Goal: Obtain resource: Download file/media

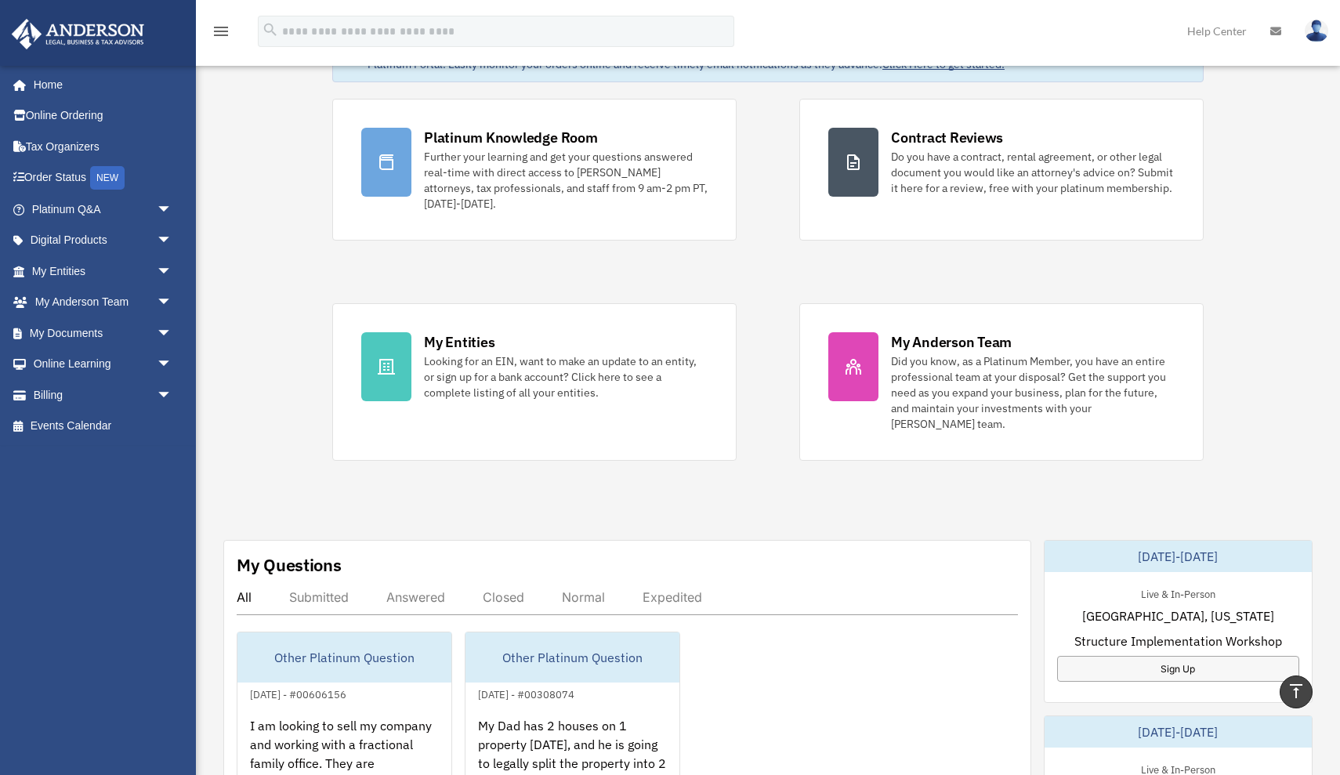
scroll to position [85, 0]
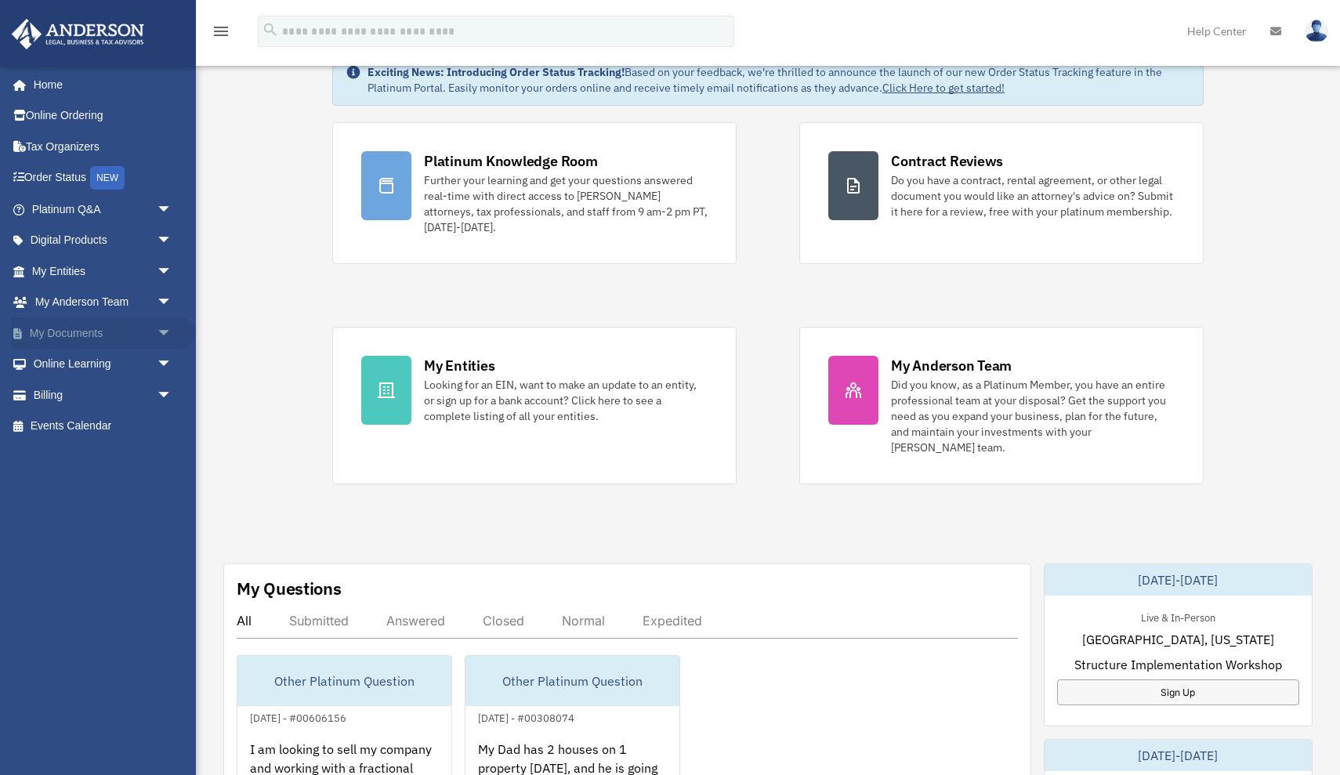
click at [125, 325] on link "My Documents arrow_drop_down" at bounding box center [103, 332] width 185 height 31
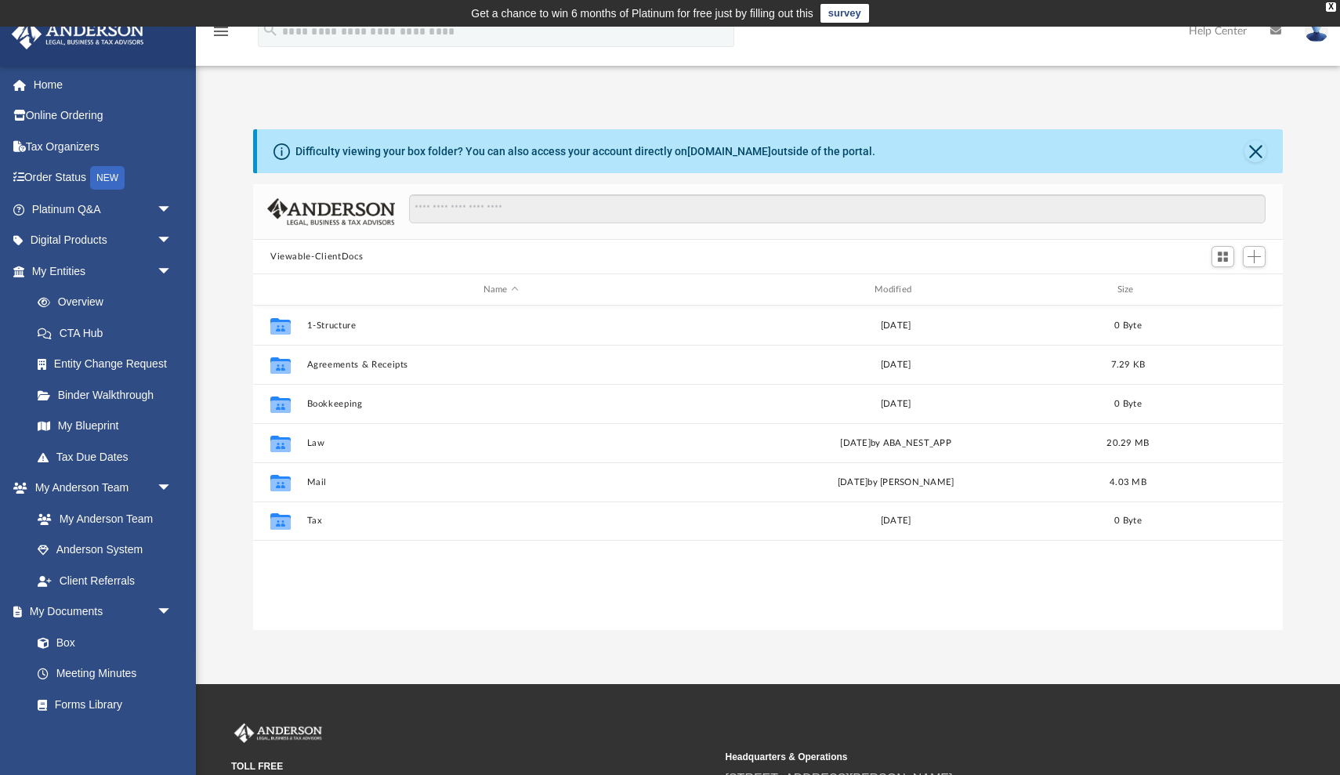
scroll to position [1, 1]
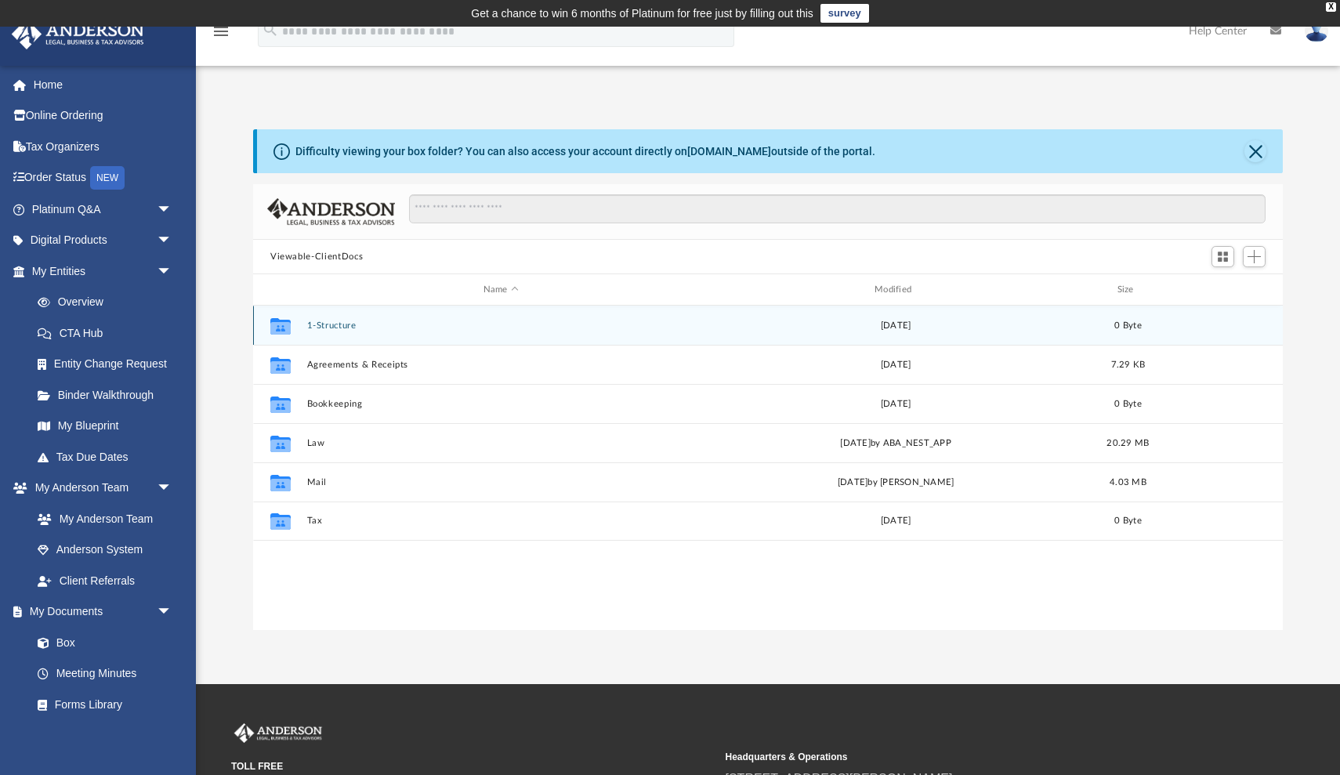
click at [338, 321] on button "1-Structure" at bounding box center [501, 326] width 388 height 10
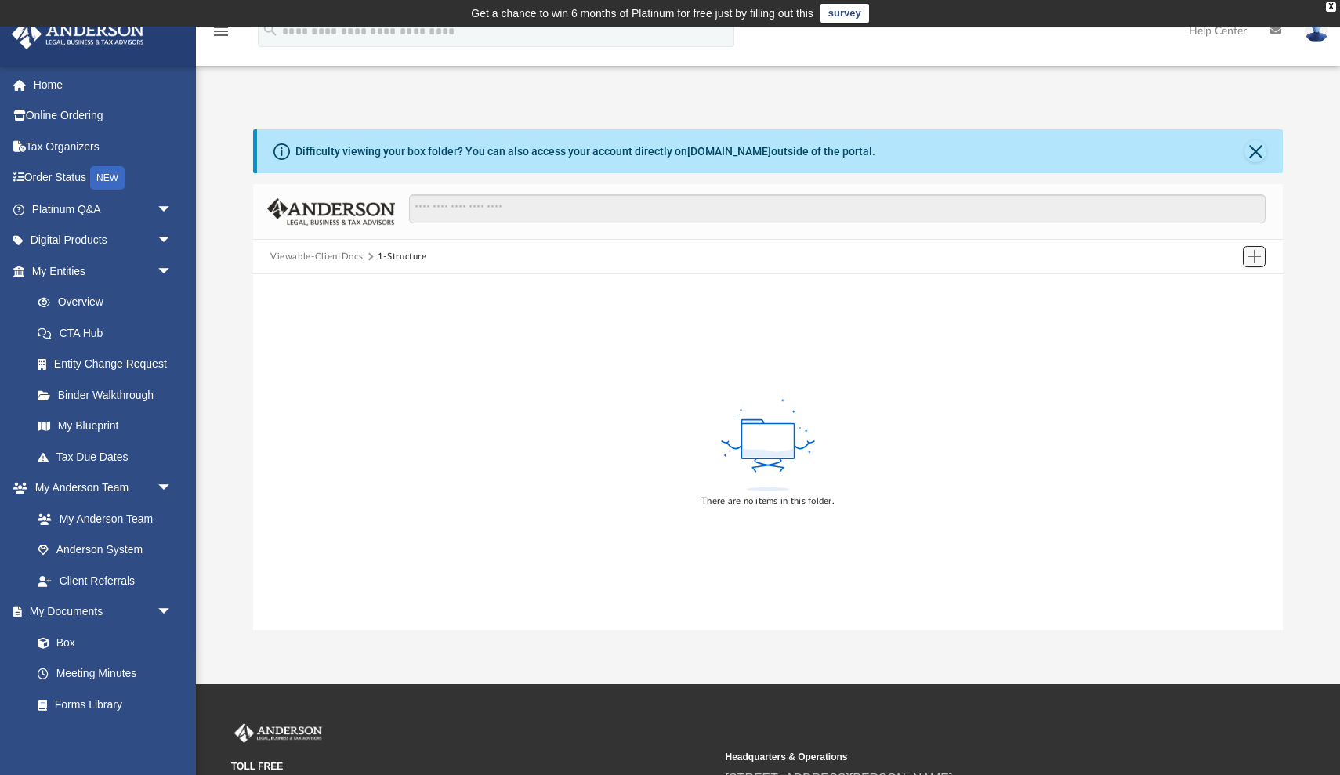
click at [1257, 262] on span "Add" at bounding box center [1254, 256] width 13 height 13
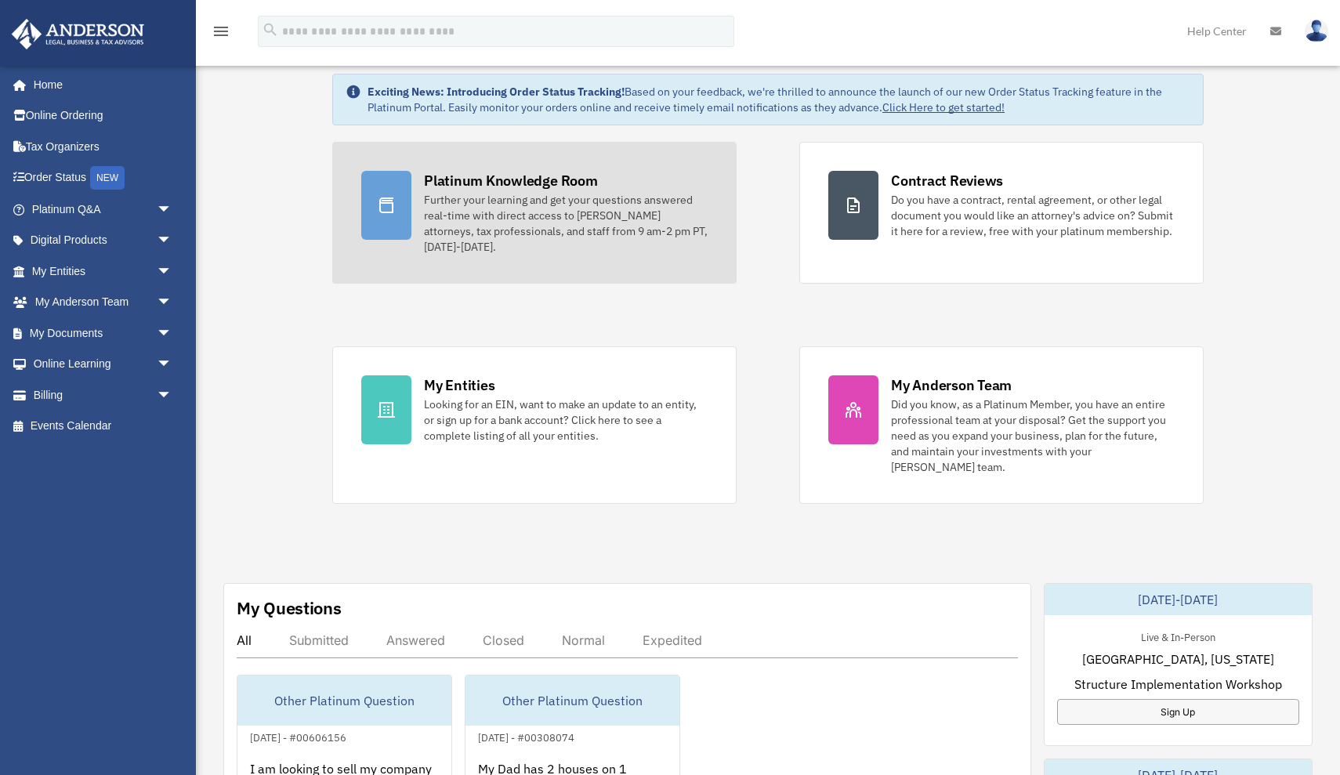
scroll to position [67, 0]
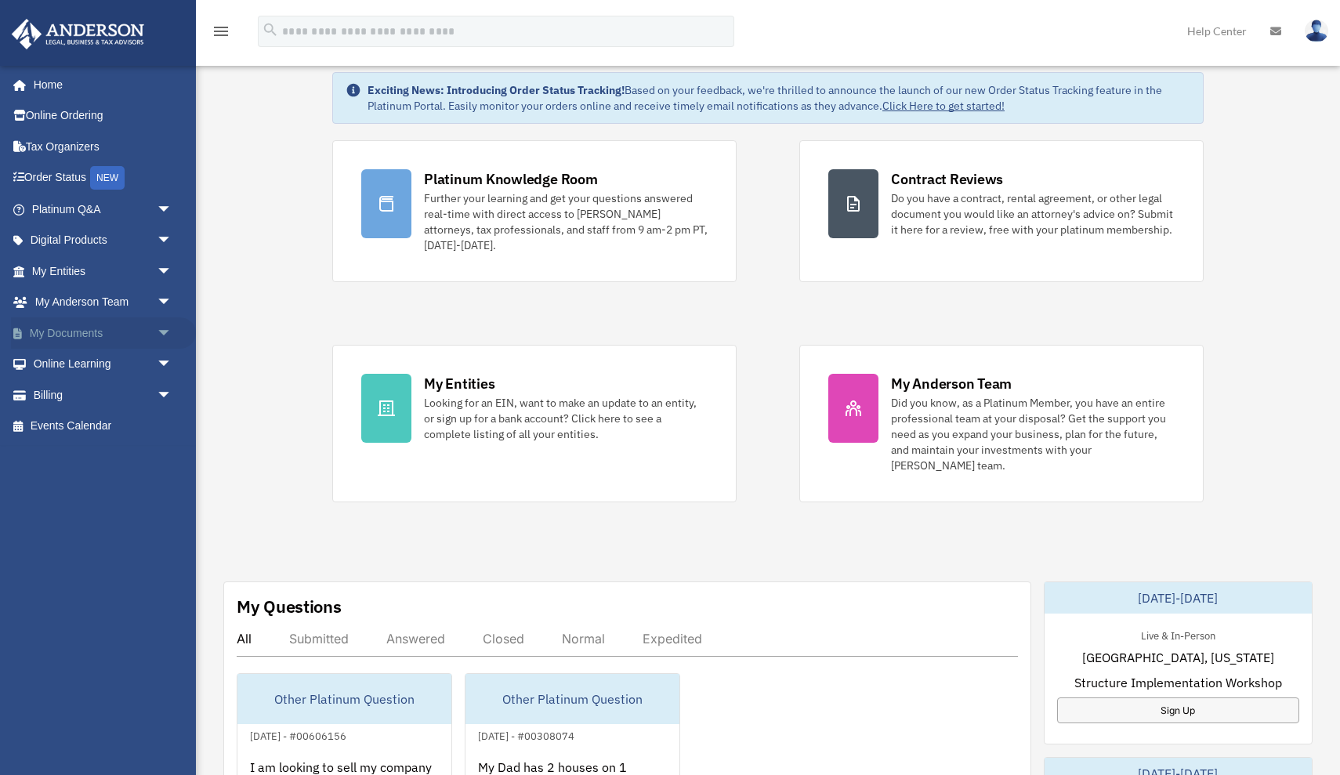
click at [161, 328] on span "arrow_drop_down" at bounding box center [172, 333] width 31 height 32
click at [67, 359] on link "Box" at bounding box center [109, 364] width 174 height 31
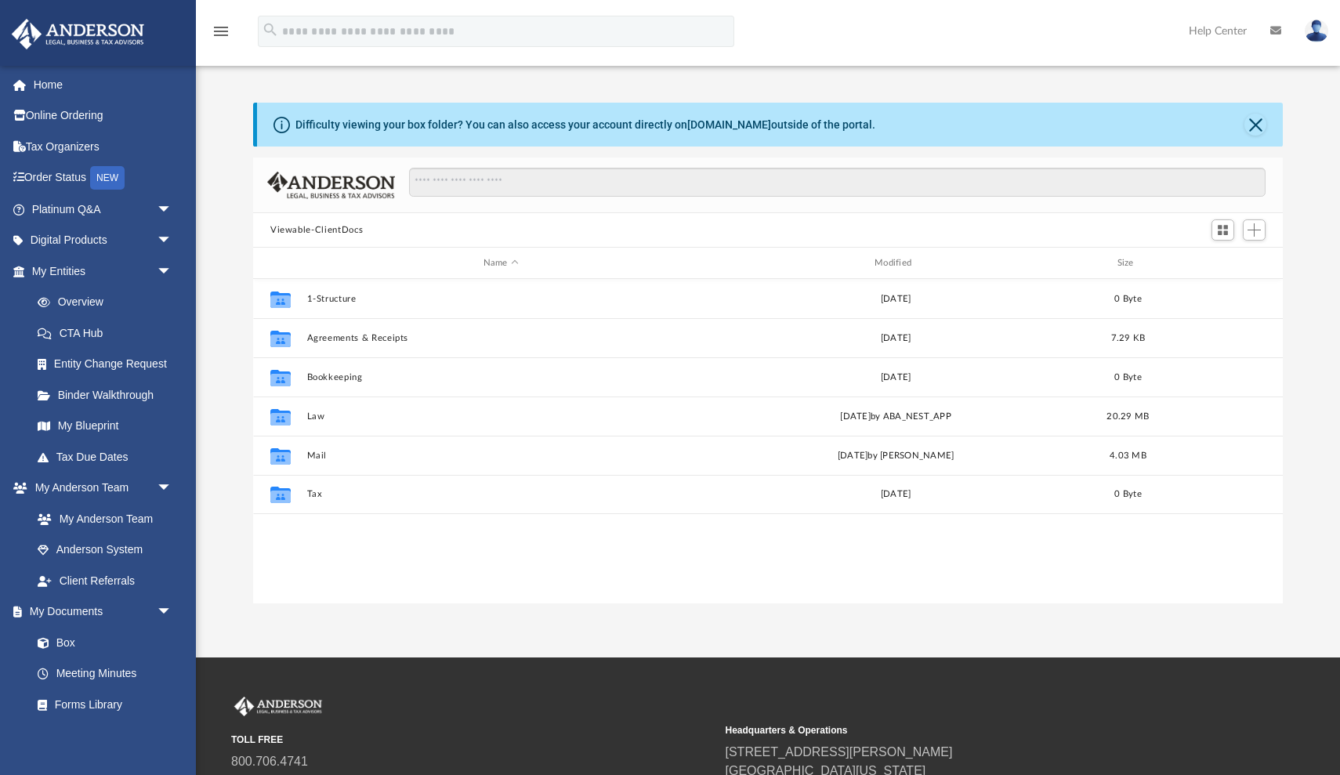
scroll to position [1, 1]
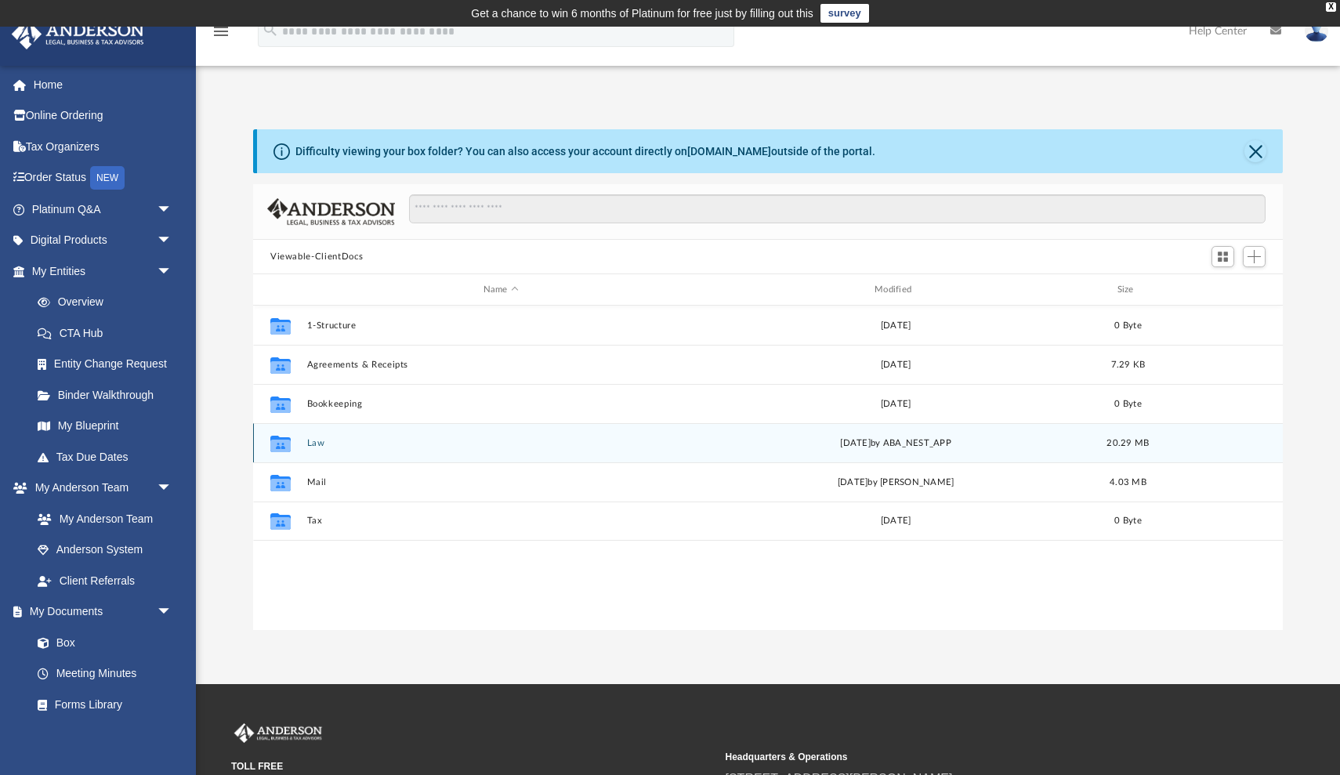
click at [317, 447] on button "Law" at bounding box center [501, 443] width 388 height 10
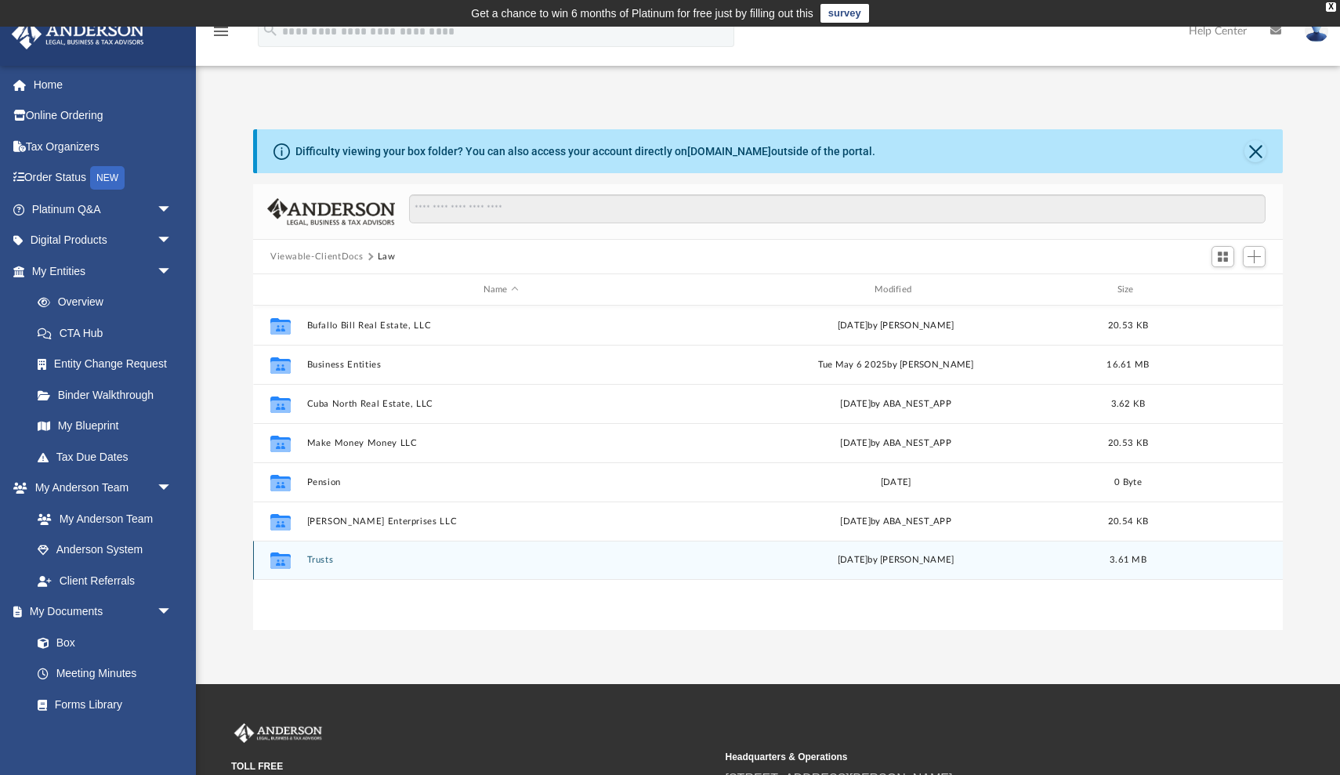
click at [320, 557] on button "Trusts" at bounding box center [501, 560] width 388 height 10
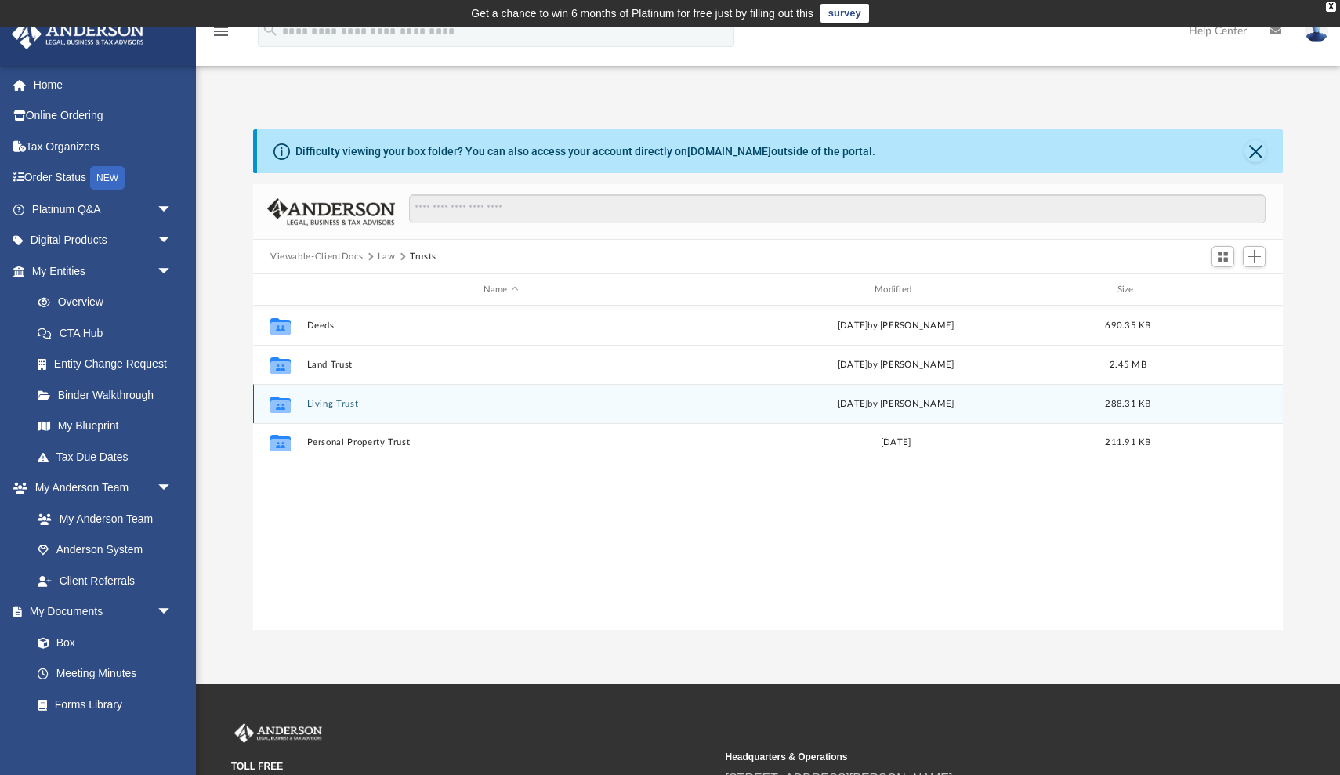
click at [336, 403] on button "Living Trust" at bounding box center [501, 404] width 388 height 10
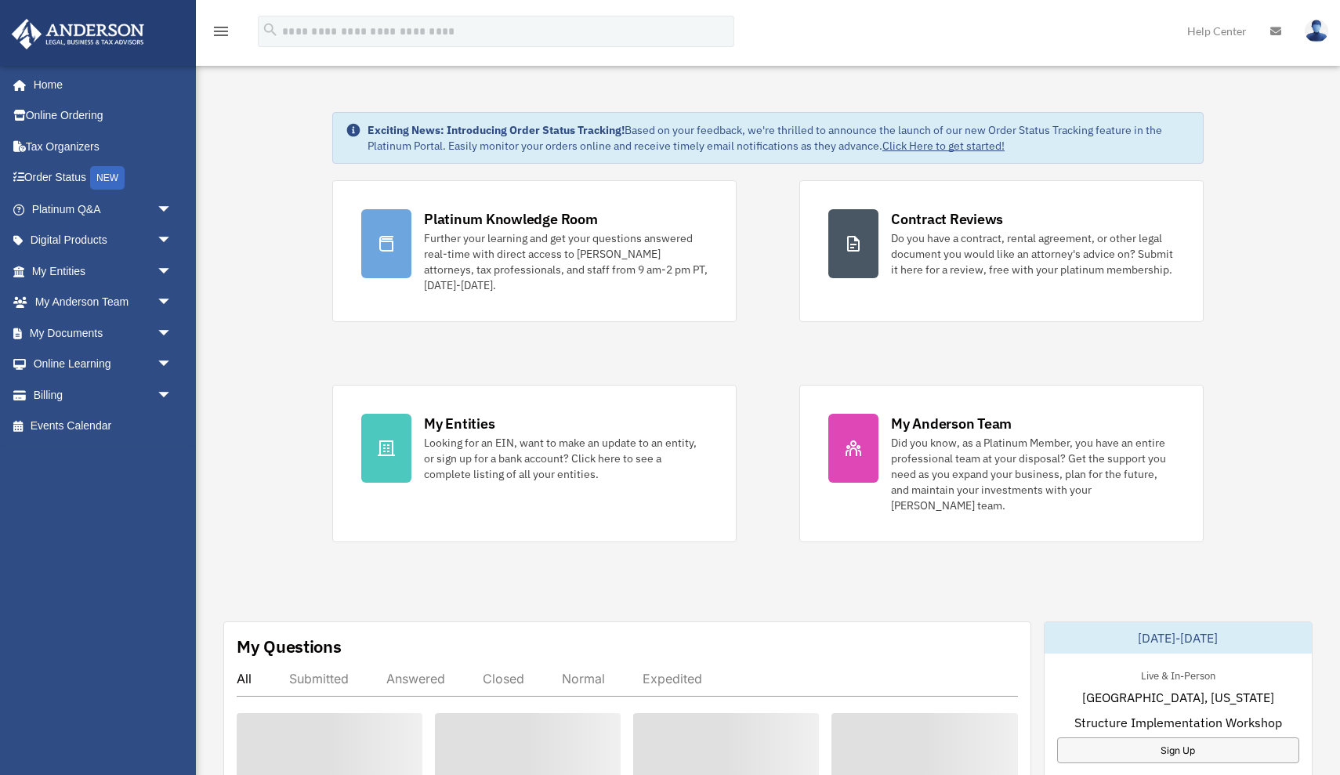
scroll to position [67, 0]
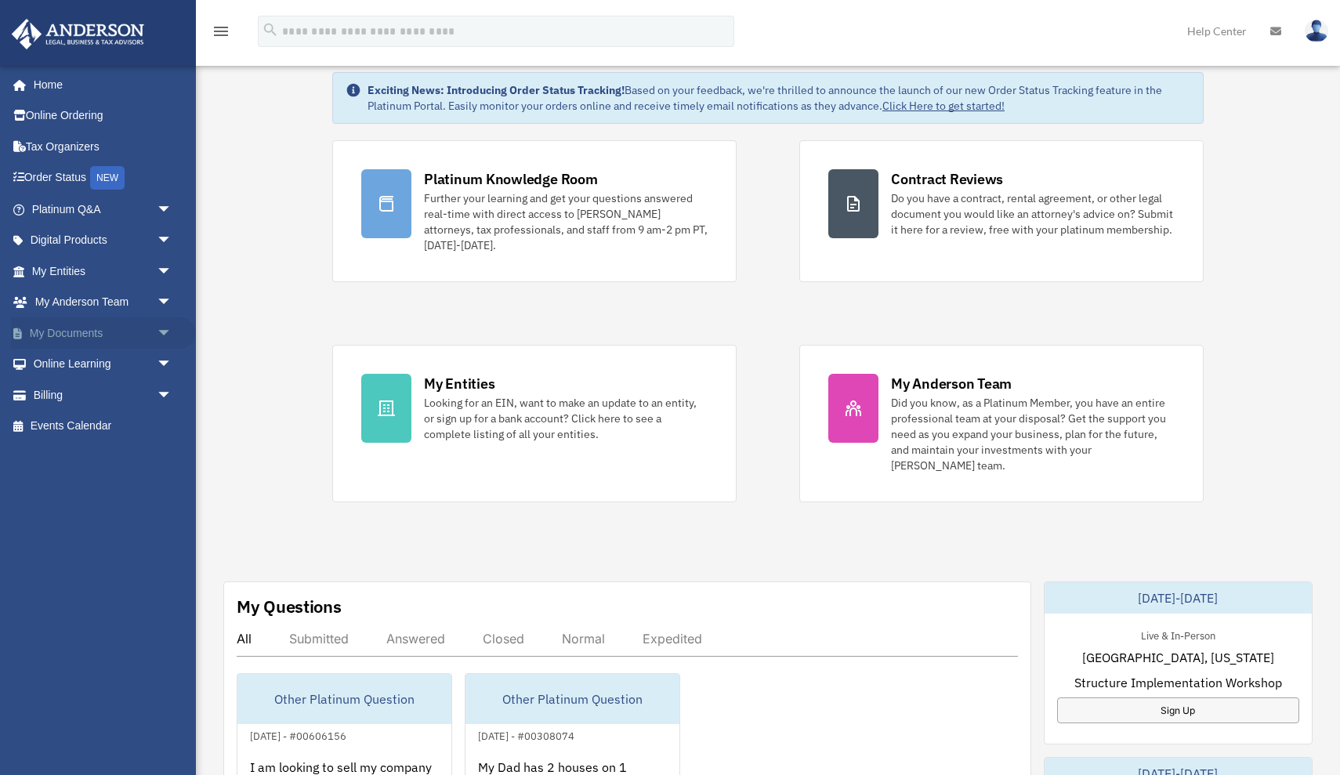
click at [147, 323] on link "My Documents arrow_drop_down" at bounding box center [103, 332] width 185 height 31
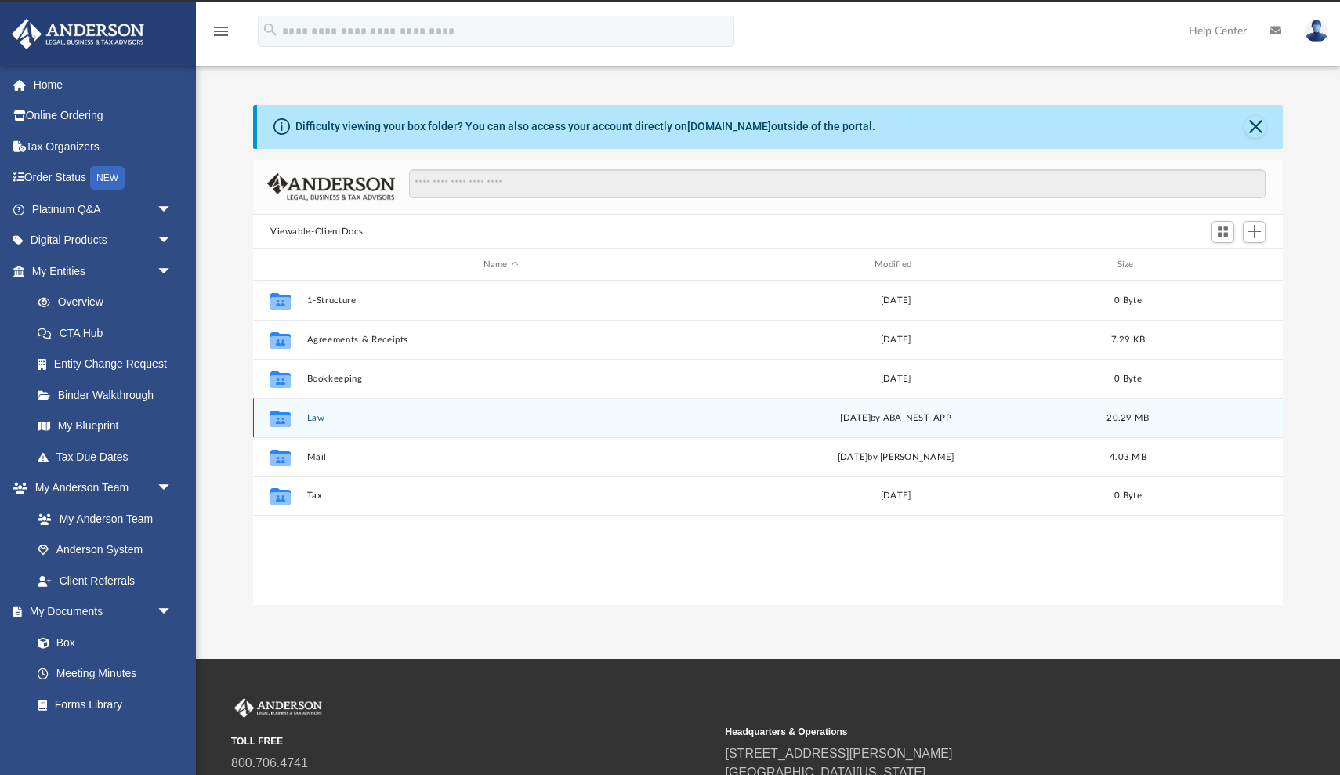
scroll to position [357, 1030]
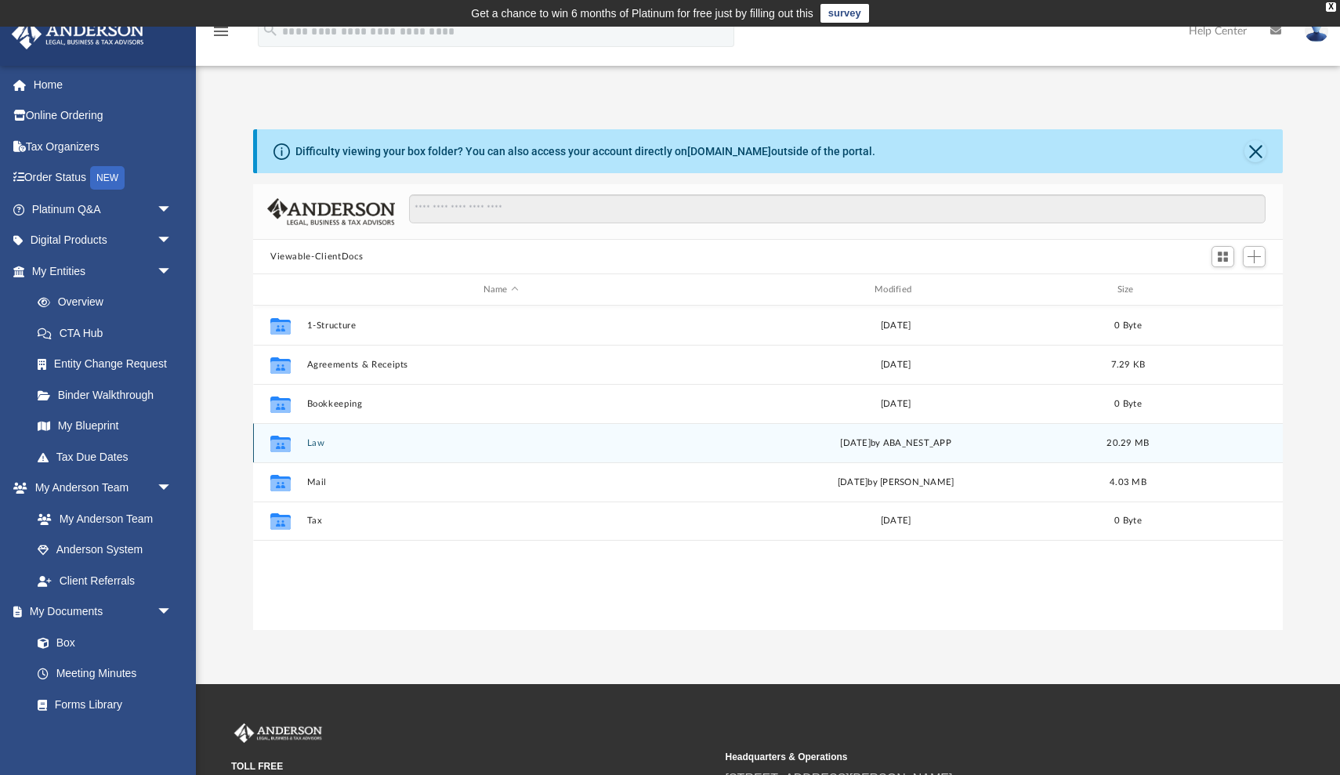
click at [316, 441] on button "Law" at bounding box center [501, 443] width 388 height 10
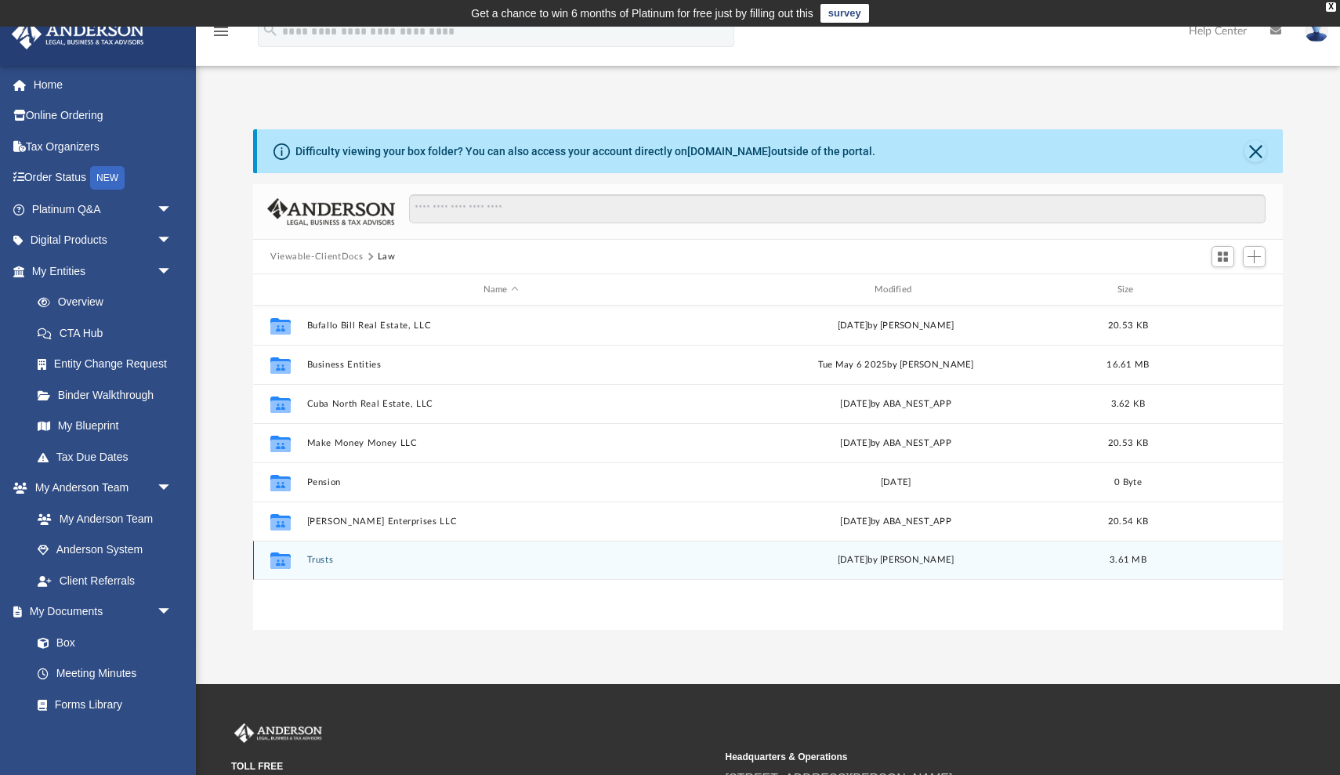
click at [325, 558] on button "Trusts" at bounding box center [501, 560] width 388 height 10
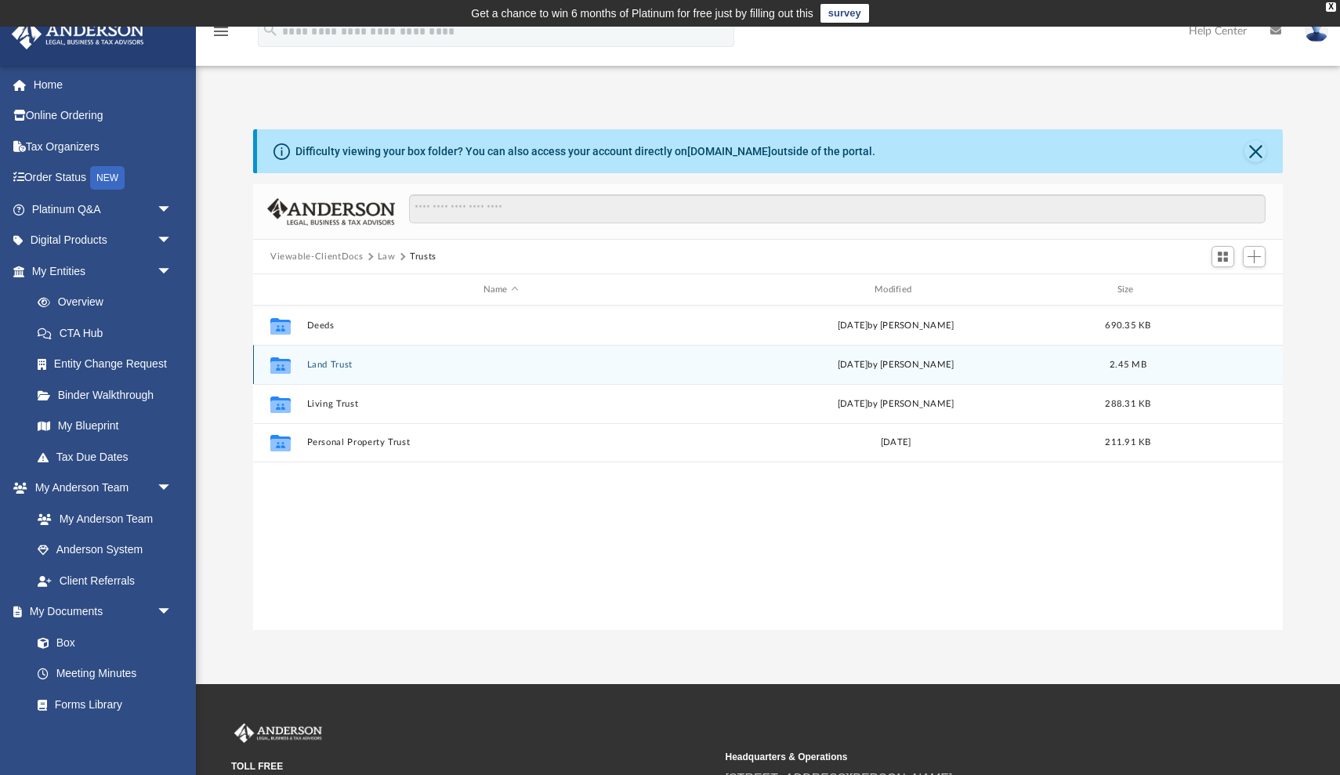
click at [332, 364] on button "Land Trust" at bounding box center [501, 365] width 388 height 10
click at [332, 364] on button "49 Red Bud Trust" at bounding box center [501, 365] width 388 height 10
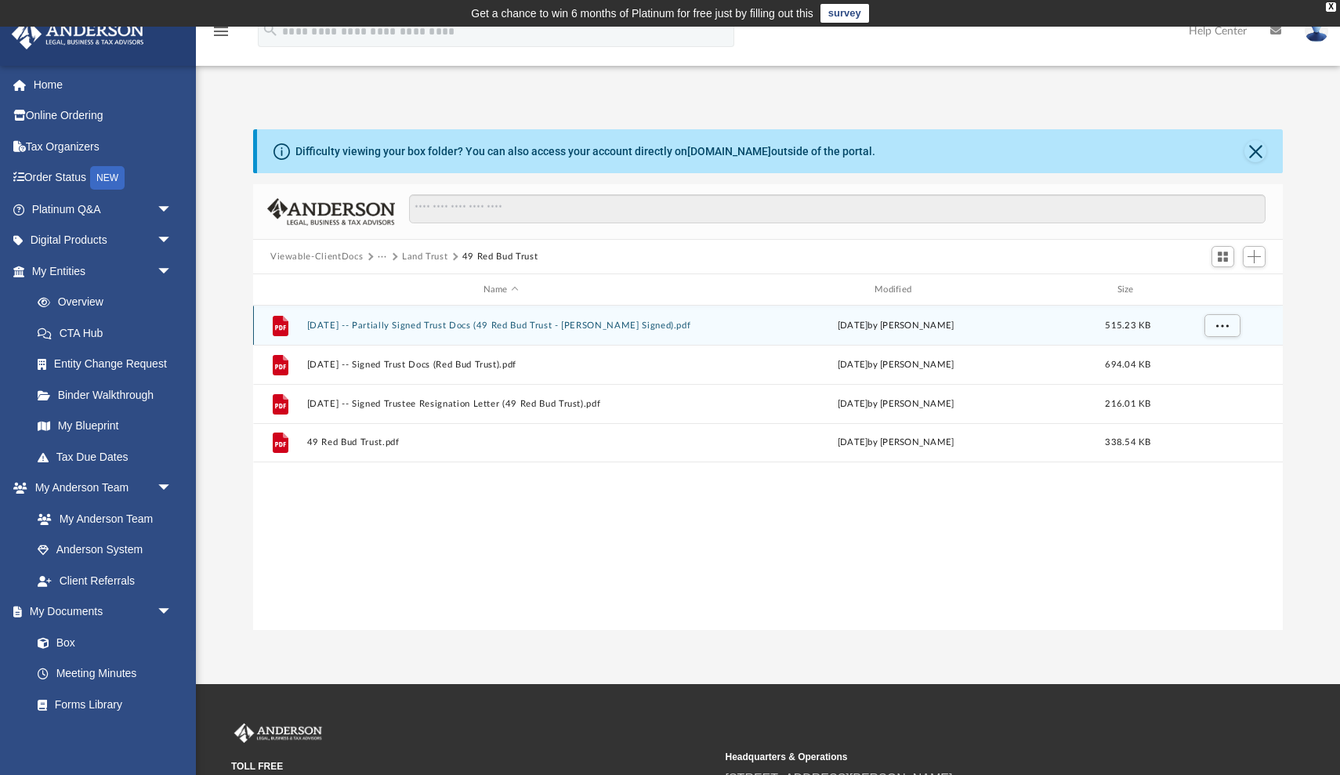
click at [408, 324] on button "2017.09.26 -- Partially Signed Trust Docs (49 Red Bud Trust - Clint Signed).pdf" at bounding box center [501, 326] width 388 height 10
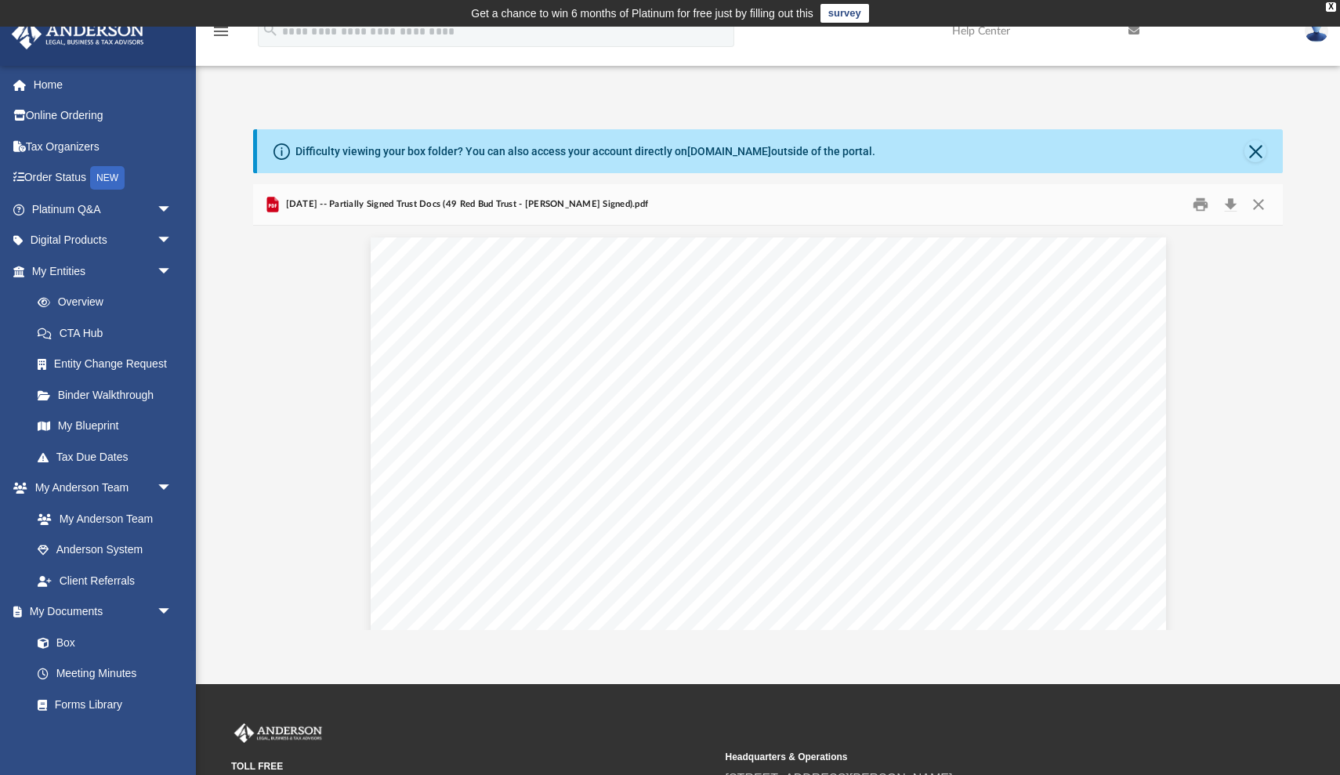
scroll to position [0, 0]
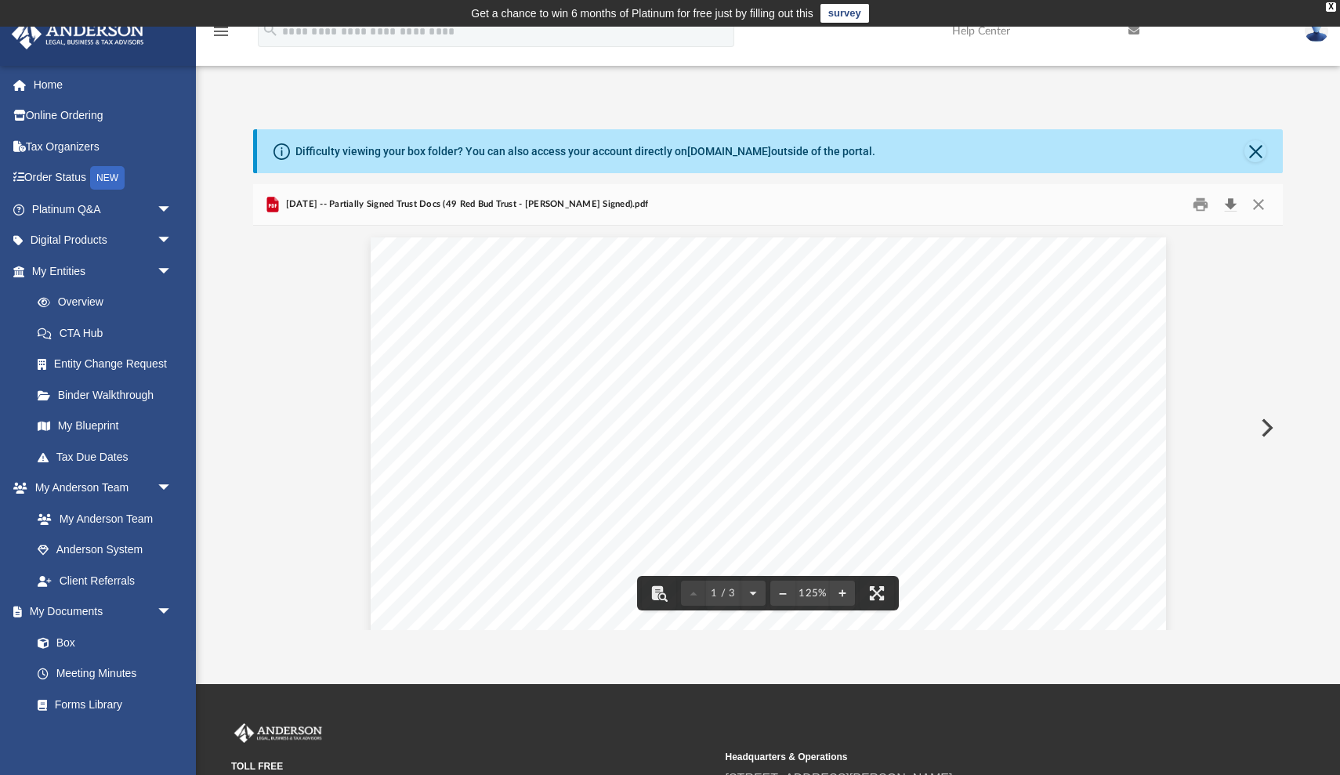
click at [1232, 203] on button "Download" at bounding box center [1231, 205] width 28 height 24
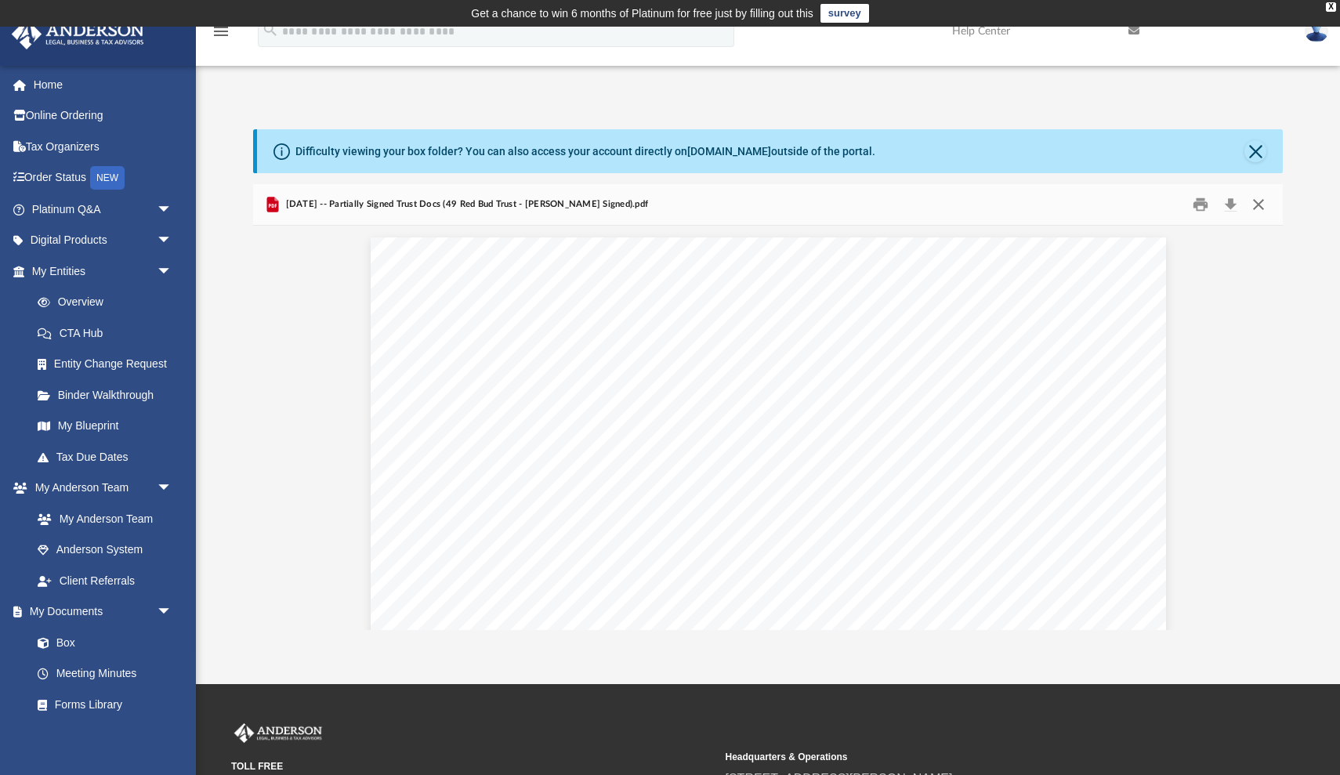
click at [1260, 204] on button "Close" at bounding box center [1259, 205] width 28 height 24
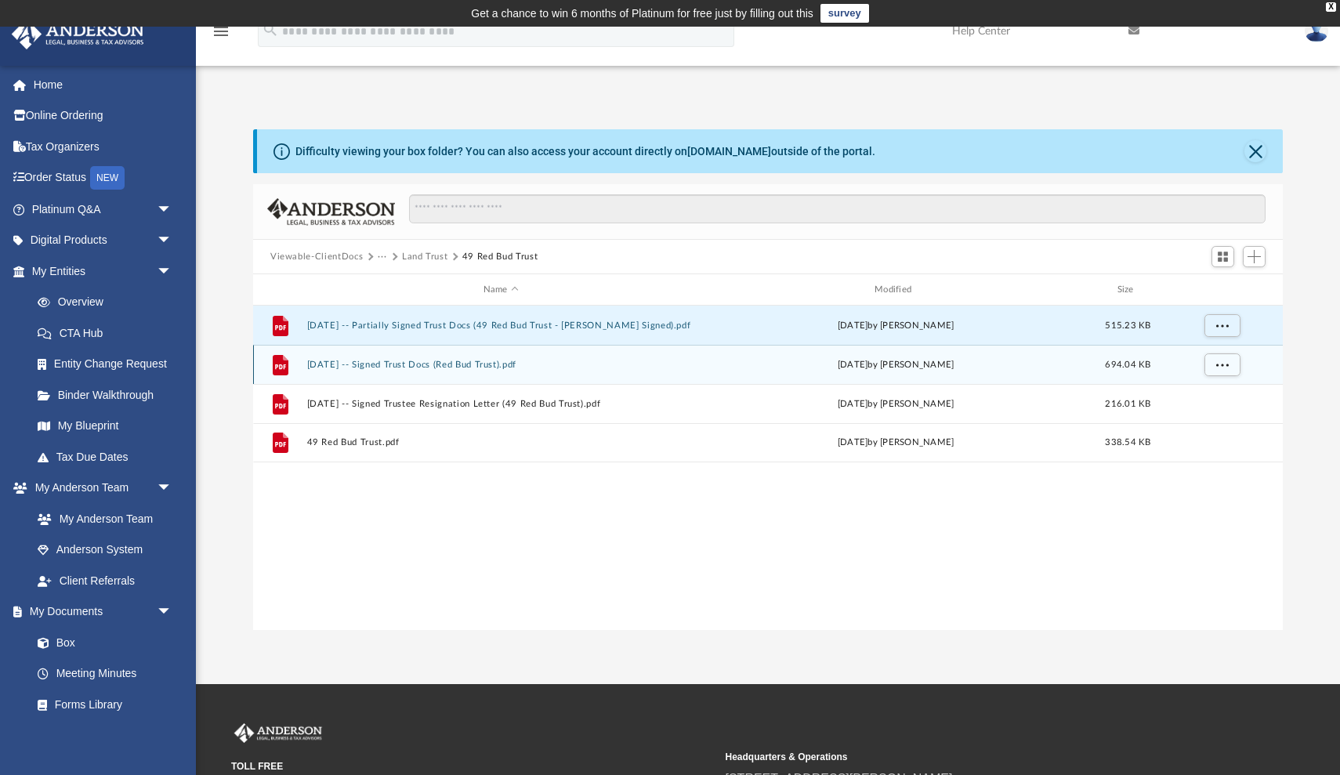
click at [470, 368] on button "2018.02.19 -- Signed Trust Docs (Red Bud Trust).pdf" at bounding box center [501, 365] width 388 height 10
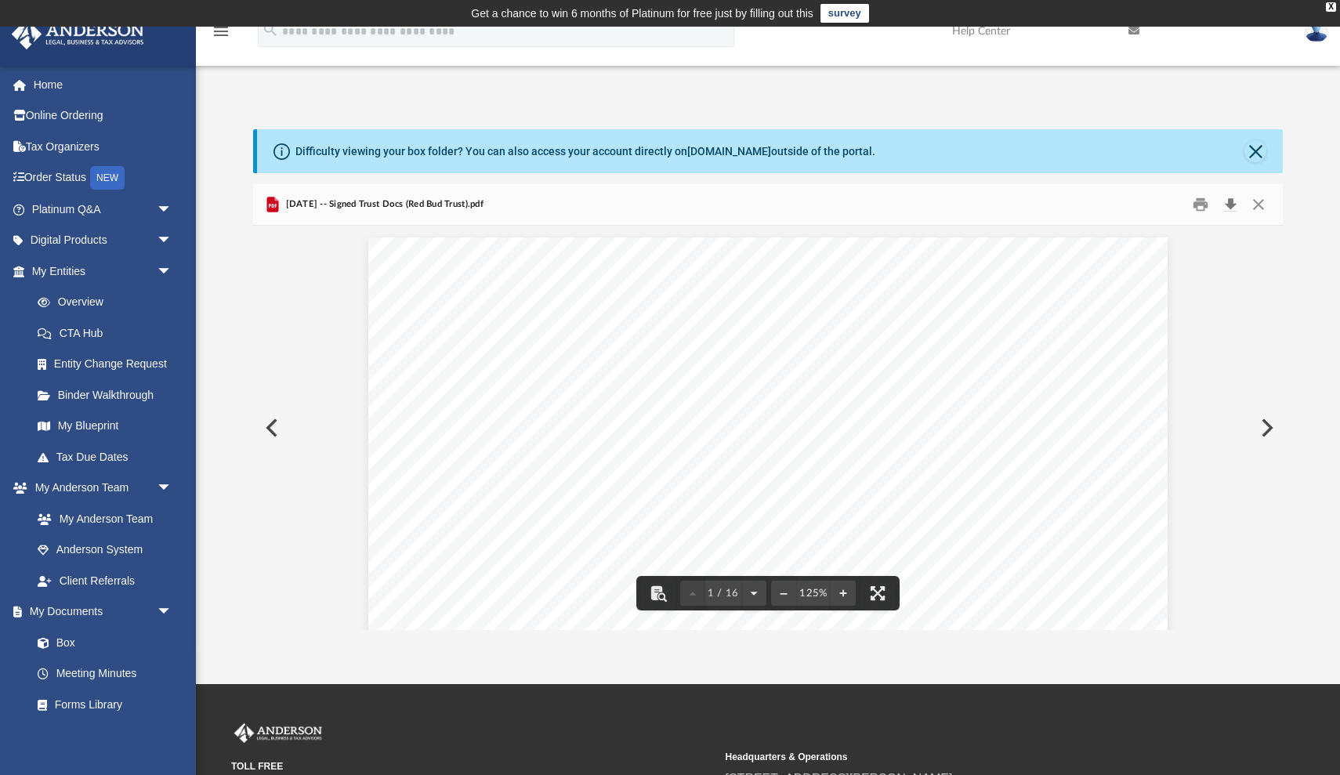
click at [1235, 201] on button "Download" at bounding box center [1231, 205] width 28 height 24
click at [1262, 152] on button "Close" at bounding box center [1256, 151] width 22 height 22
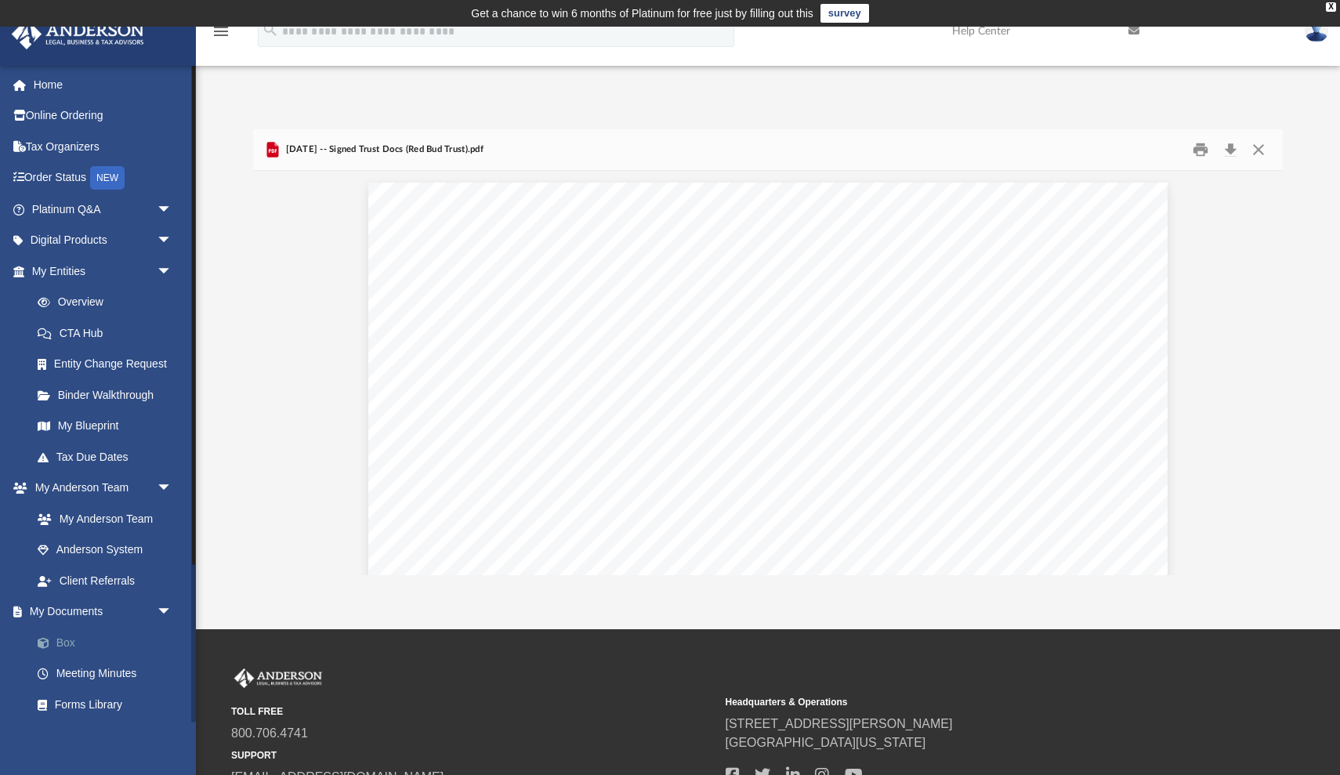
click at [64, 635] on link "Box" at bounding box center [109, 642] width 174 height 31
click at [165, 602] on span "arrow_drop_down" at bounding box center [172, 613] width 31 height 32
click at [161, 601] on span "arrow_drop_up" at bounding box center [172, 613] width 31 height 32
click at [74, 639] on link "Box" at bounding box center [109, 642] width 174 height 31
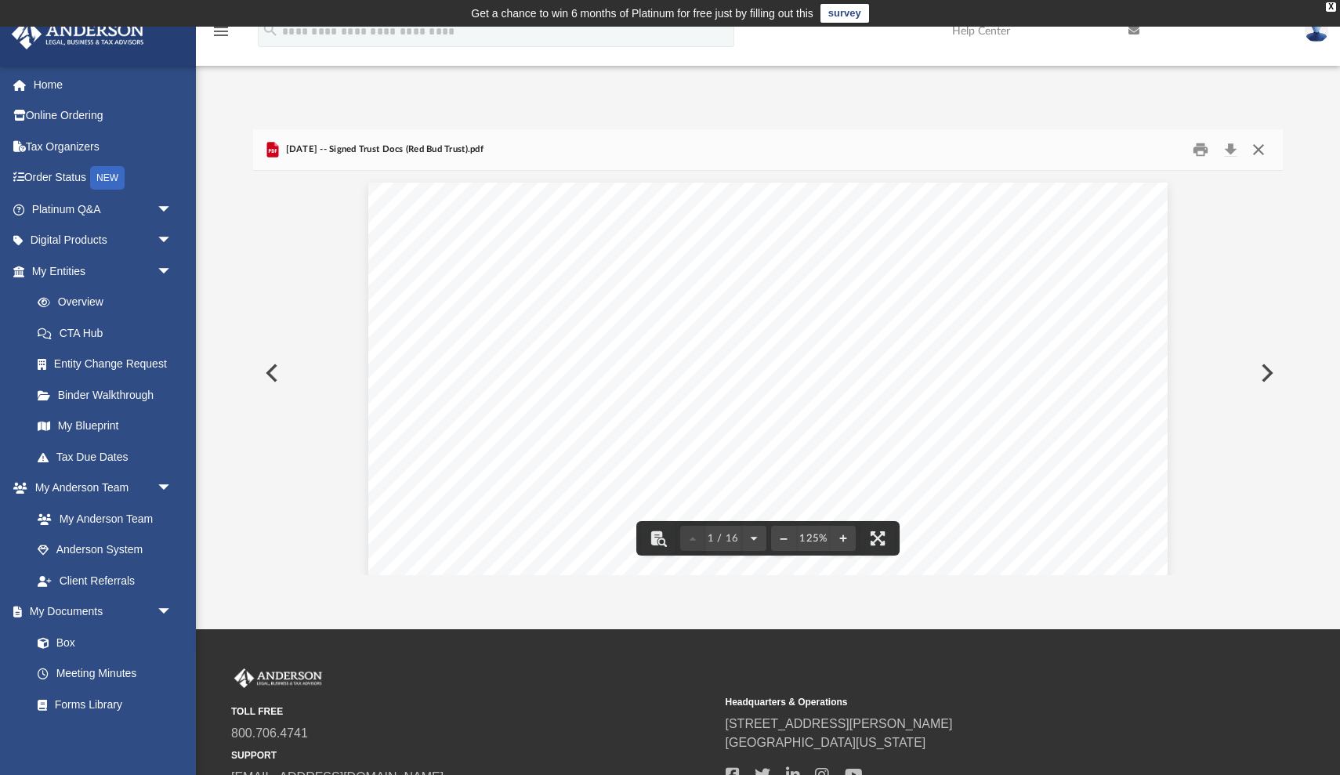
click at [1257, 151] on button "Close" at bounding box center [1259, 150] width 28 height 24
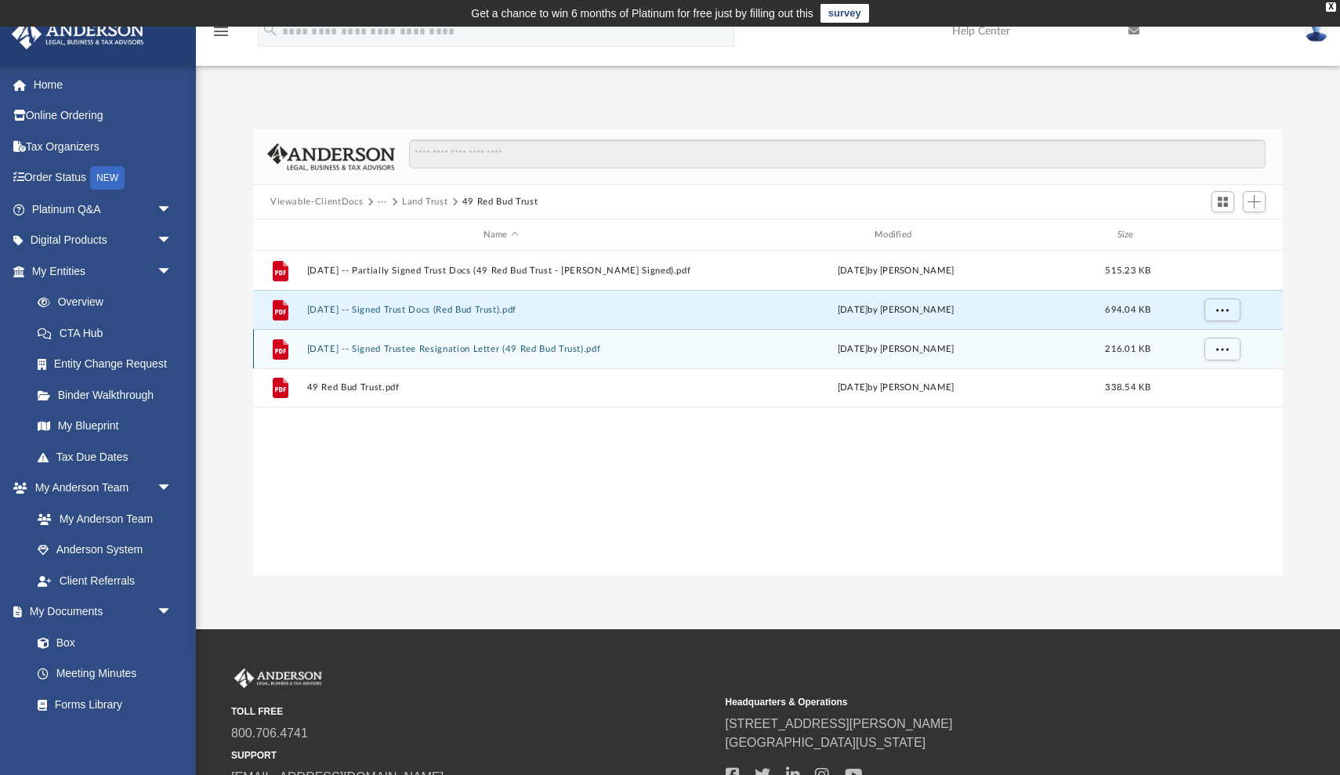
click at [495, 352] on button "2018.11.15 -- Signed Trustee Resignation Letter (49 Red Bud Trust).pdf" at bounding box center [501, 349] width 388 height 10
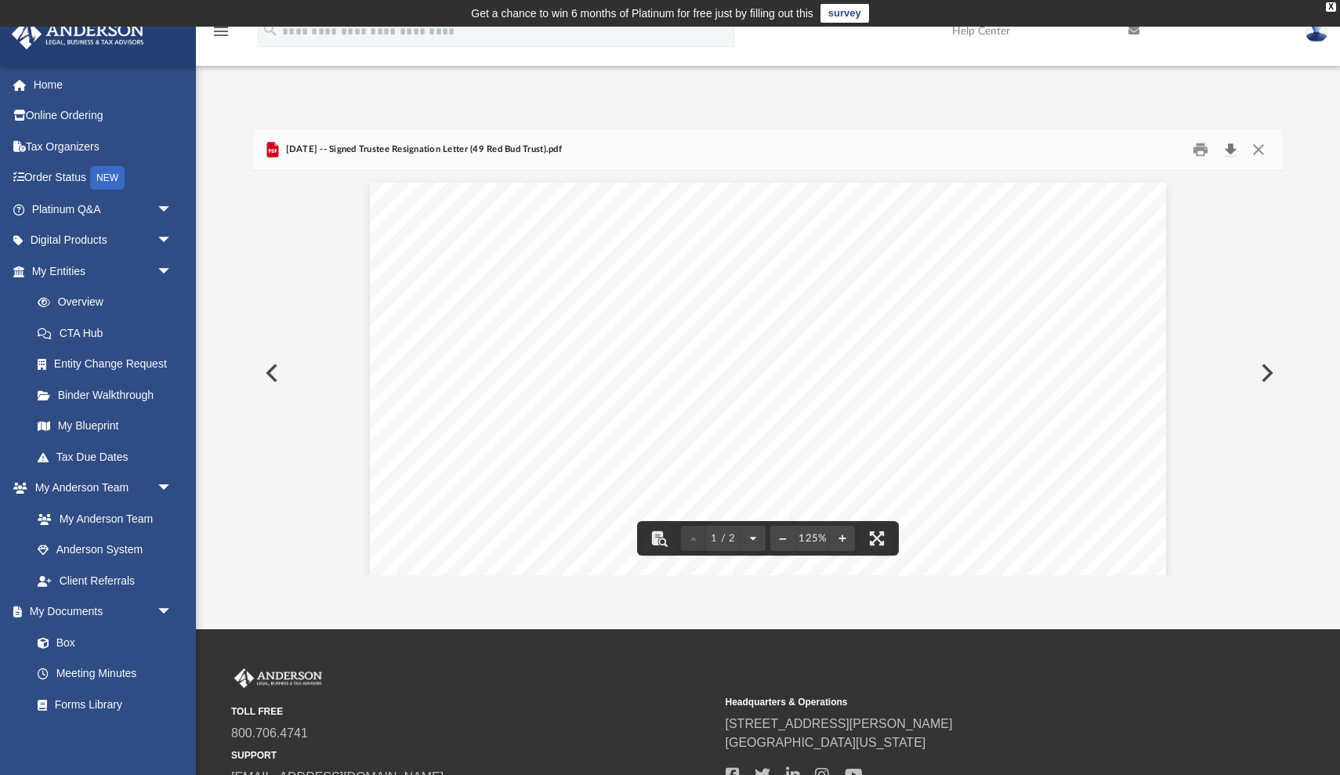
click at [1232, 147] on button "Download" at bounding box center [1231, 150] width 28 height 24
click at [1260, 143] on button "Close" at bounding box center [1259, 150] width 28 height 24
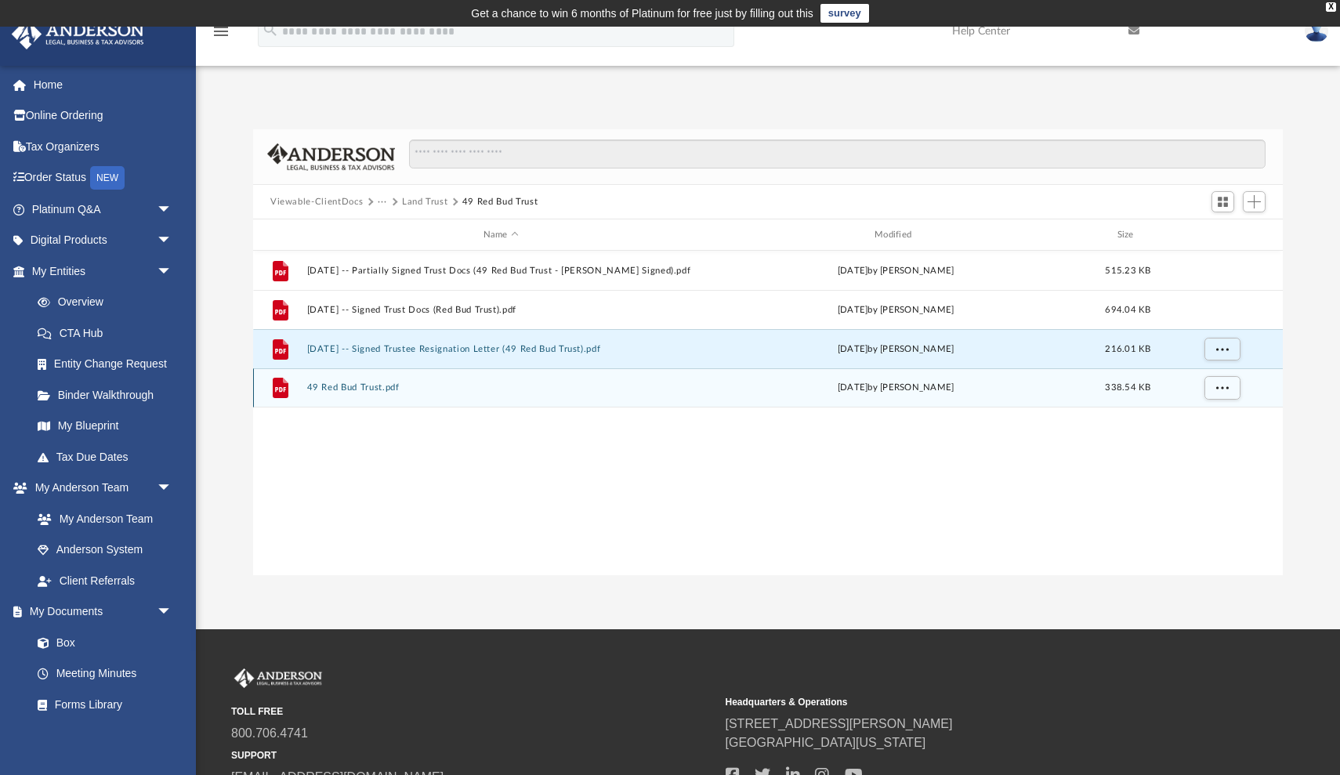
click at [338, 390] on button "49 Red Bud Trust.pdf" at bounding box center [501, 388] width 388 height 10
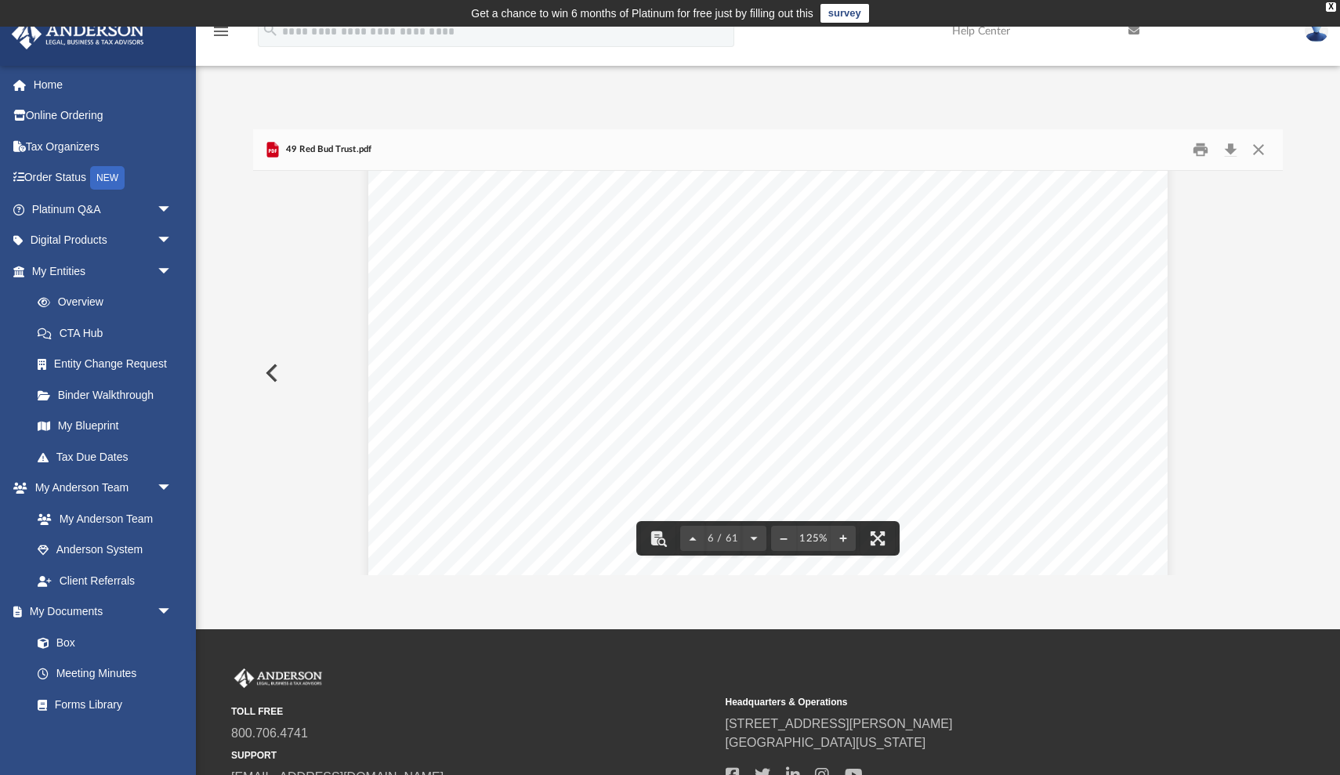
scroll to position [5855, 0]
click at [1257, 150] on button "Close" at bounding box center [1259, 150] width 28 height 24
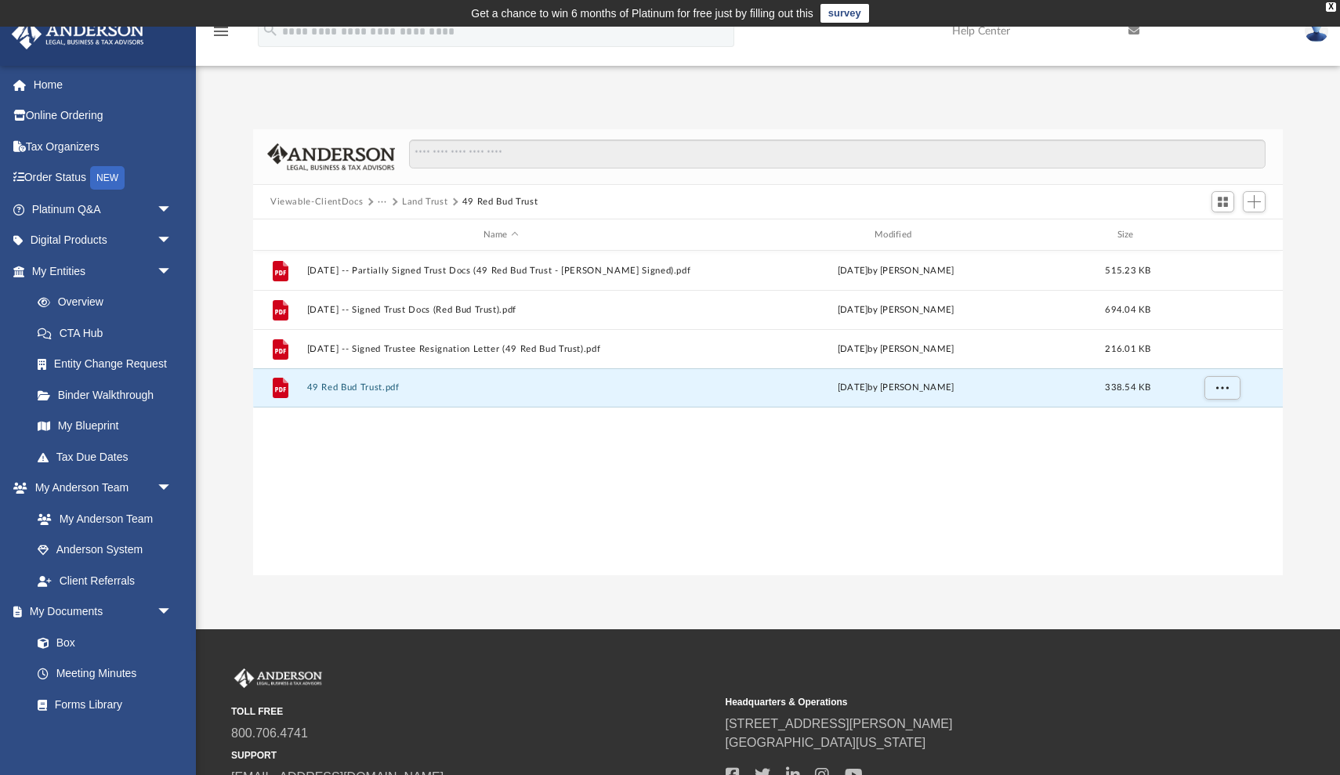
click at [423, 202] on button "Land Trust" at bounding box center [425, 202] width 46 height 14
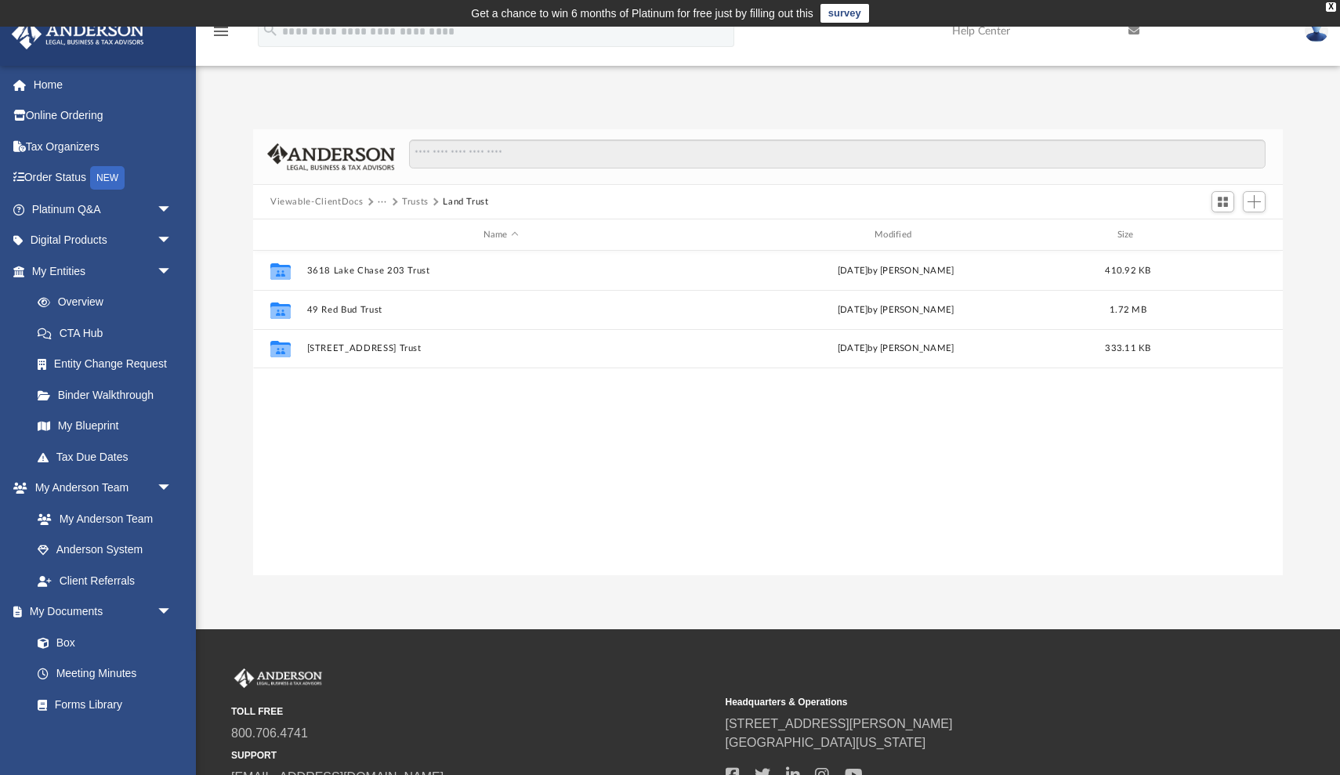
click at [414, 201] on button "Trusts" at bounding box center [415, 202] width 27 height 14
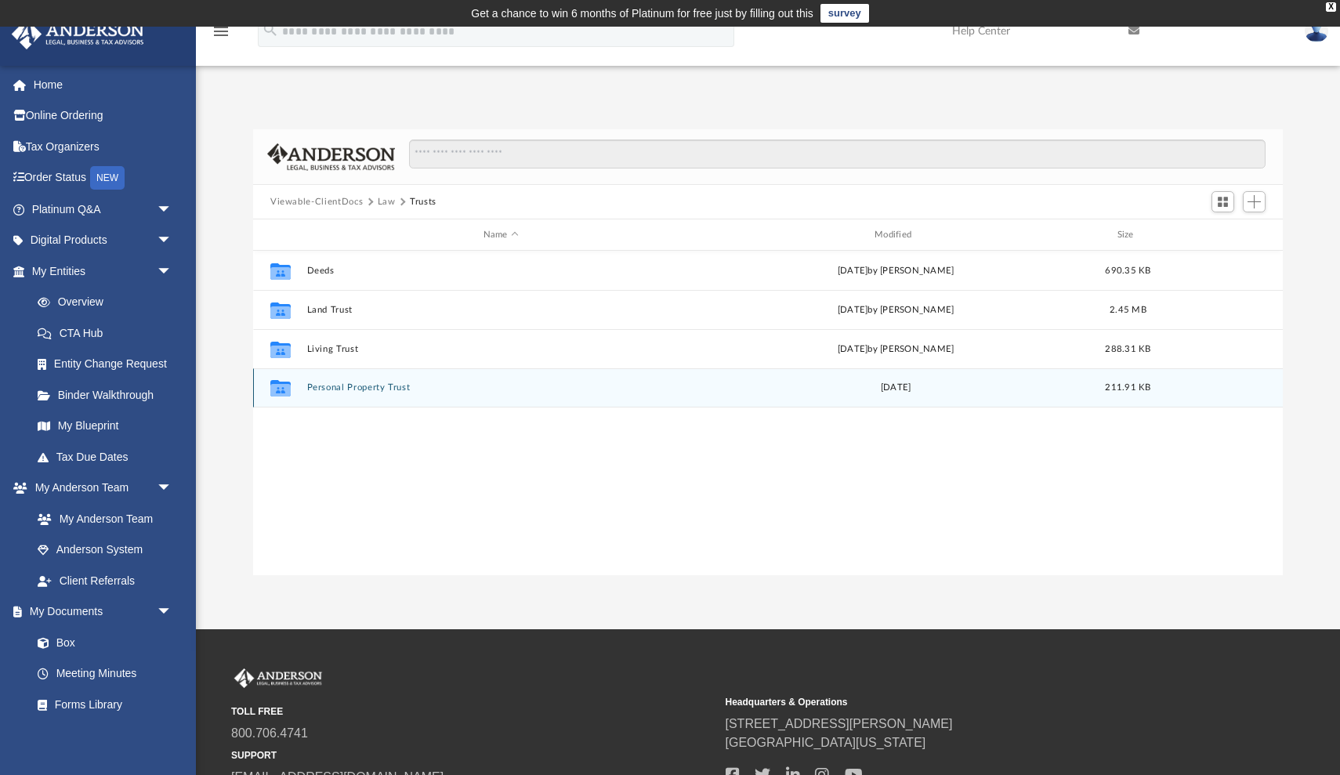
click at [329, 386] on button "Personal Property Trust" at bounding box center [501, 388] width 388 height 10
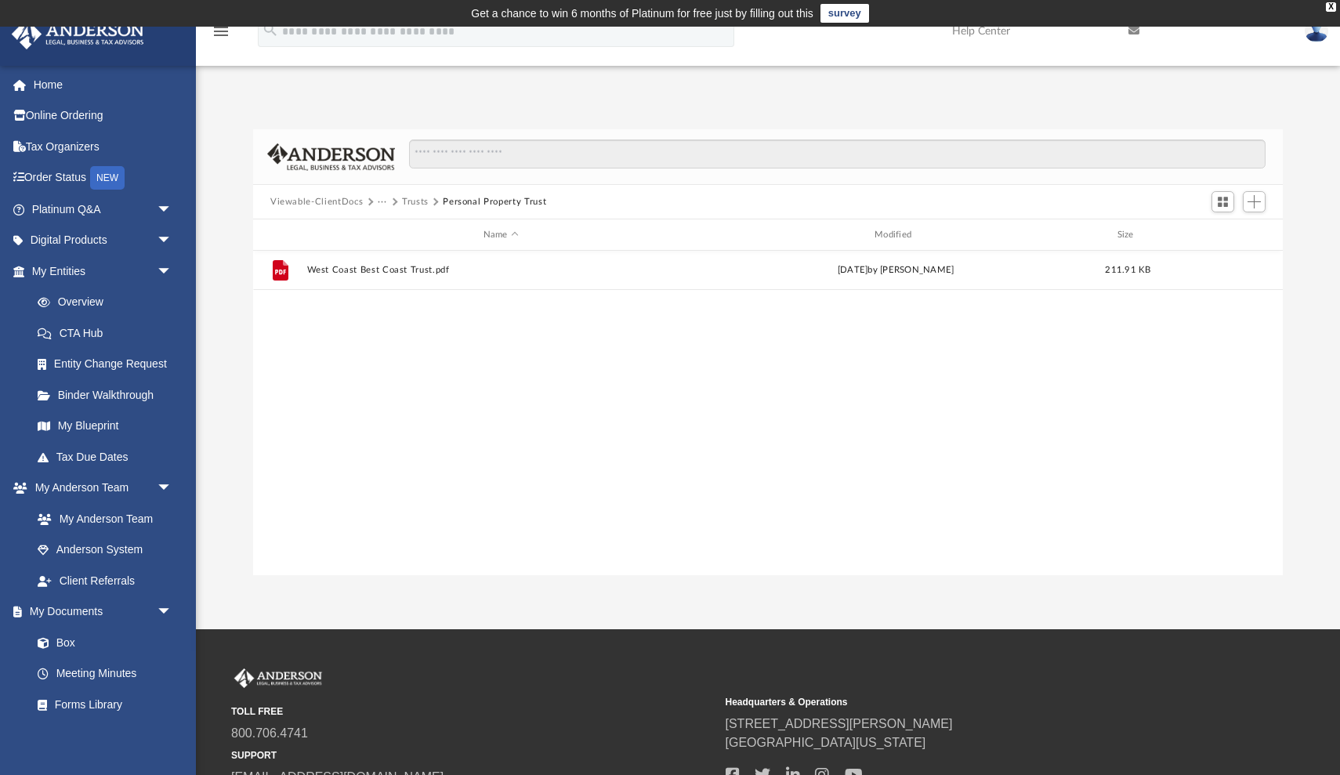
click at [416, 204] on button "Trusts" at bounding box center [415, 202] width 27 height 14
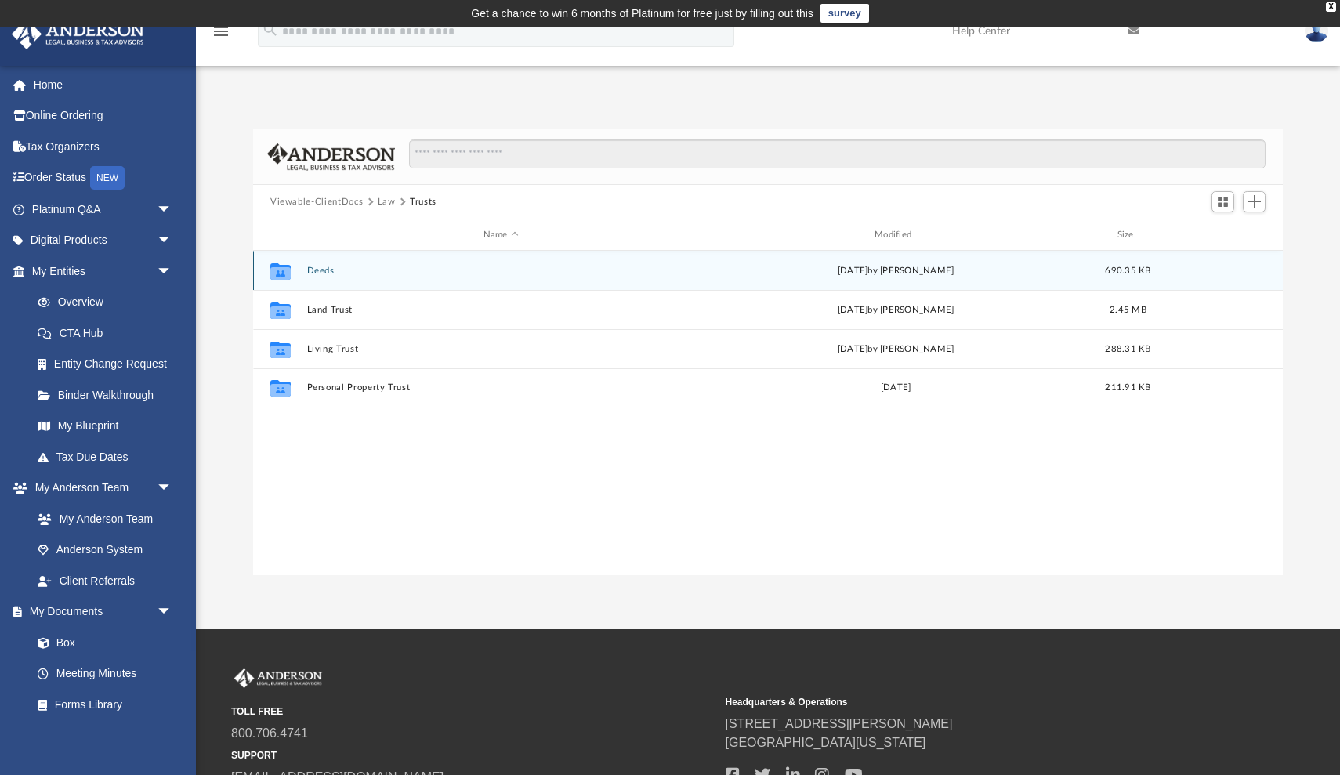
click at [322, 269] on button "Deeds" at bounding box center [501, 271] width 388 height 10
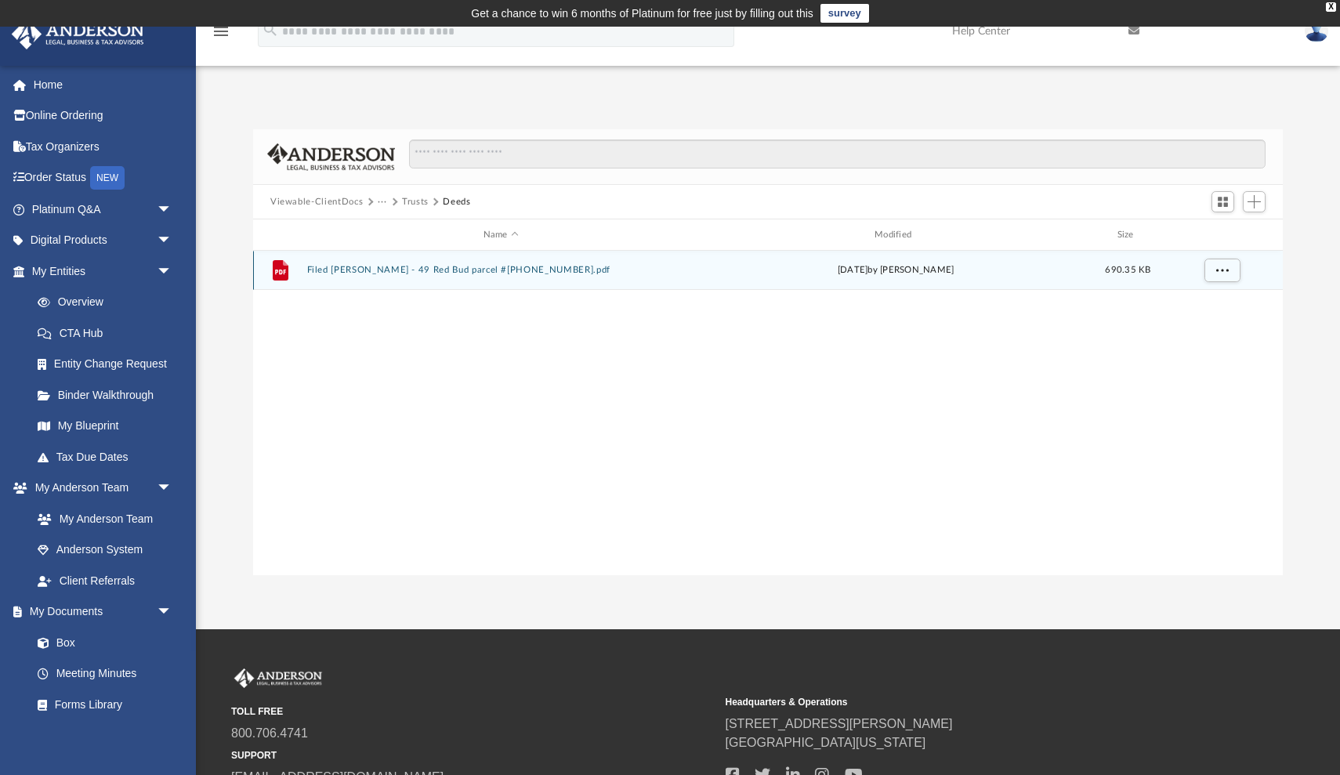
click at [336, 267] on button "Filed Grant Deed - 49 Red Bud parcel #937-984-01.pdf" at bounding box center [501, 270] width 388 height 10
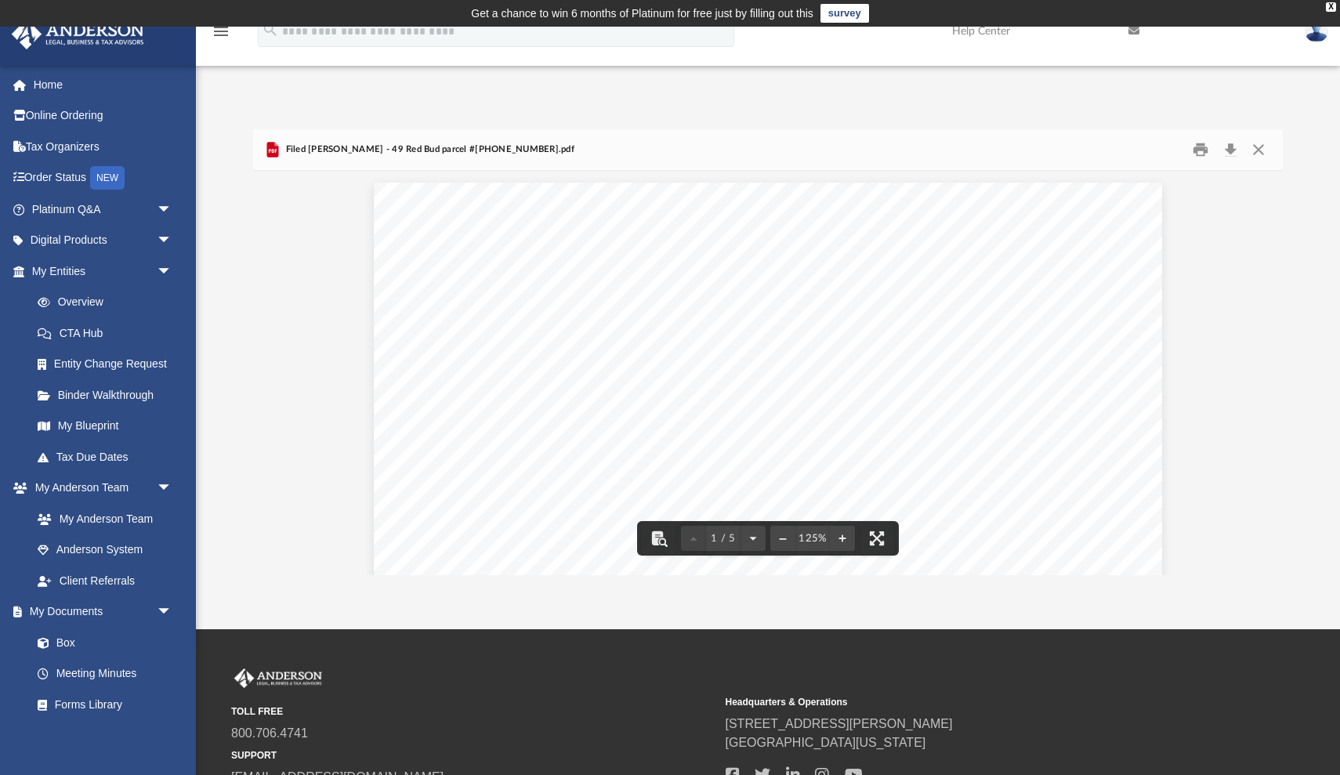
scroll to position [0, 0]
click at [1229, 150] on button "Download" at bounding box center [1231, 150] width 28 height 24
click at [1259, 147] on button "Close" at bounding box center [1259, 150] width 28 height 24
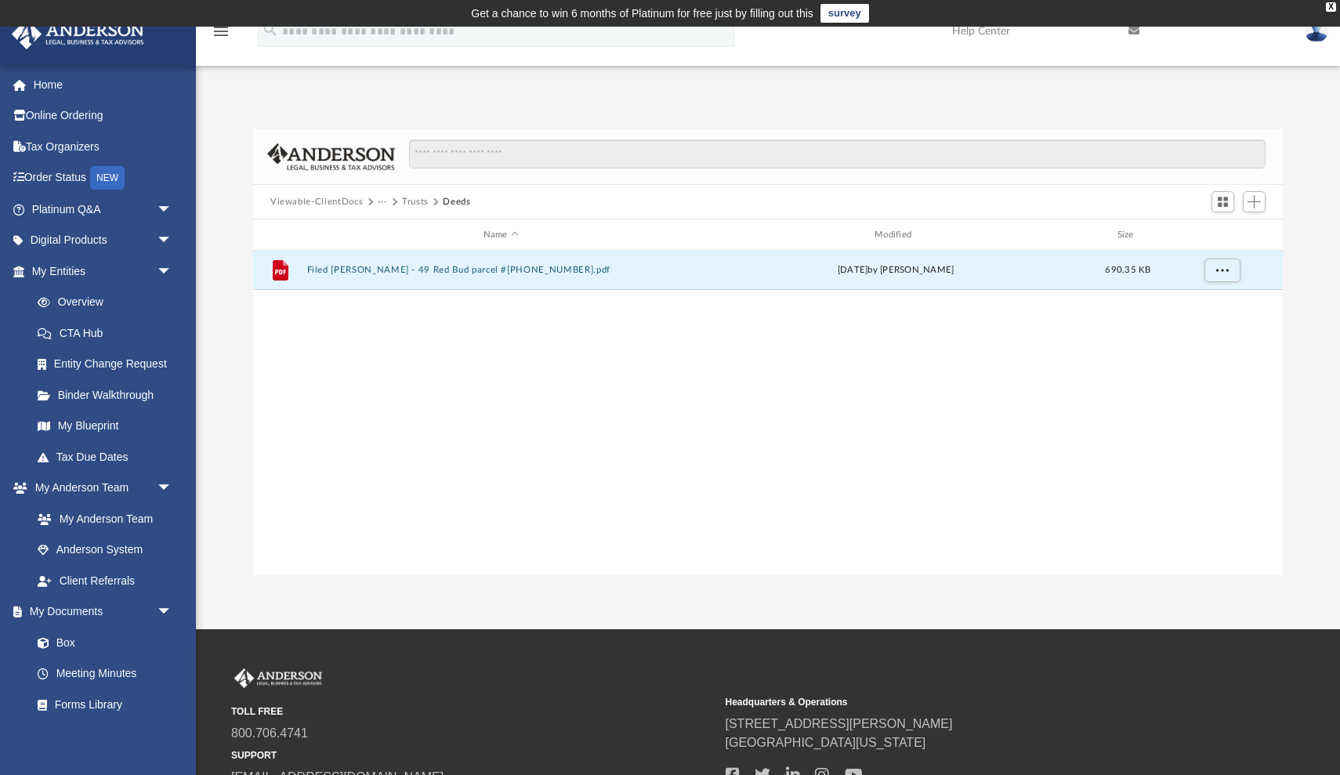
click at [408, 198] on button "Trusts" at bounding box center [415, 202] width 27 height 14
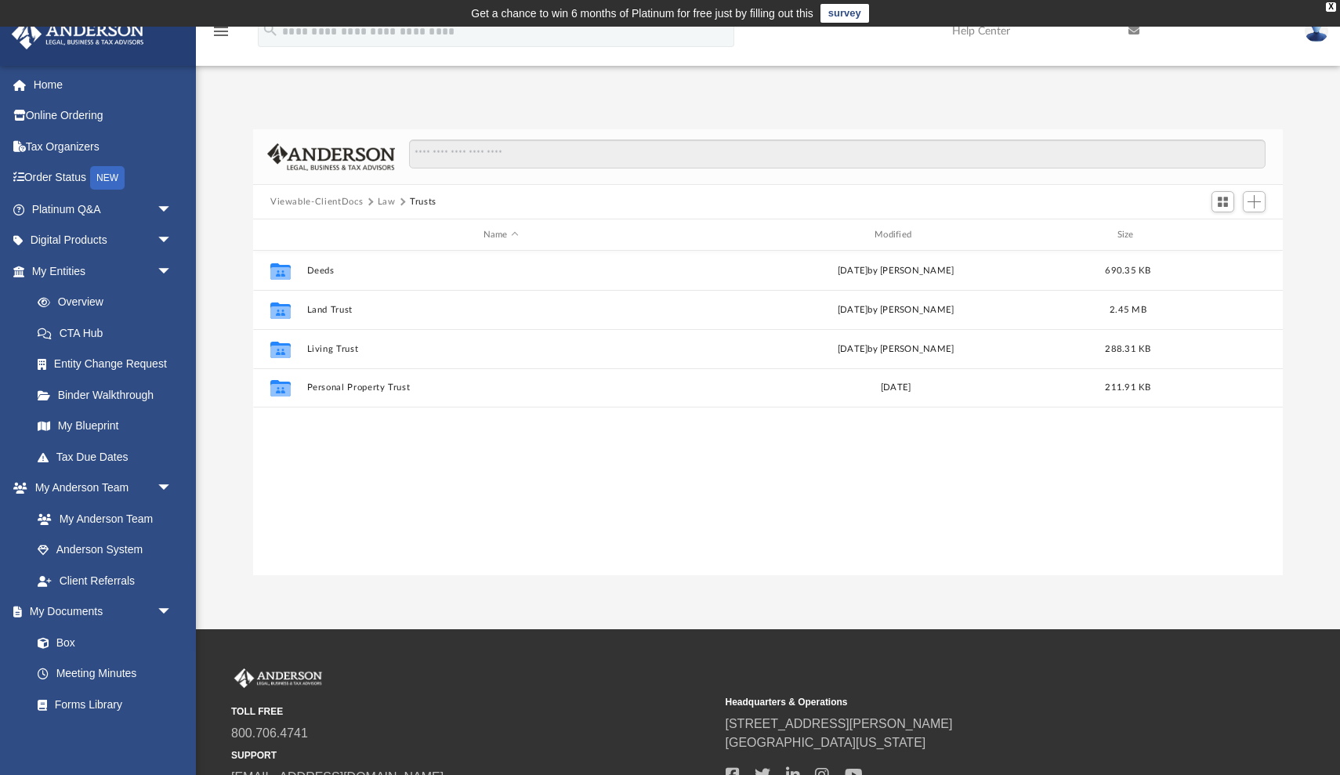
click at [385, 203] on button "Law" at bounding box center [387, 202] width 18 height 14
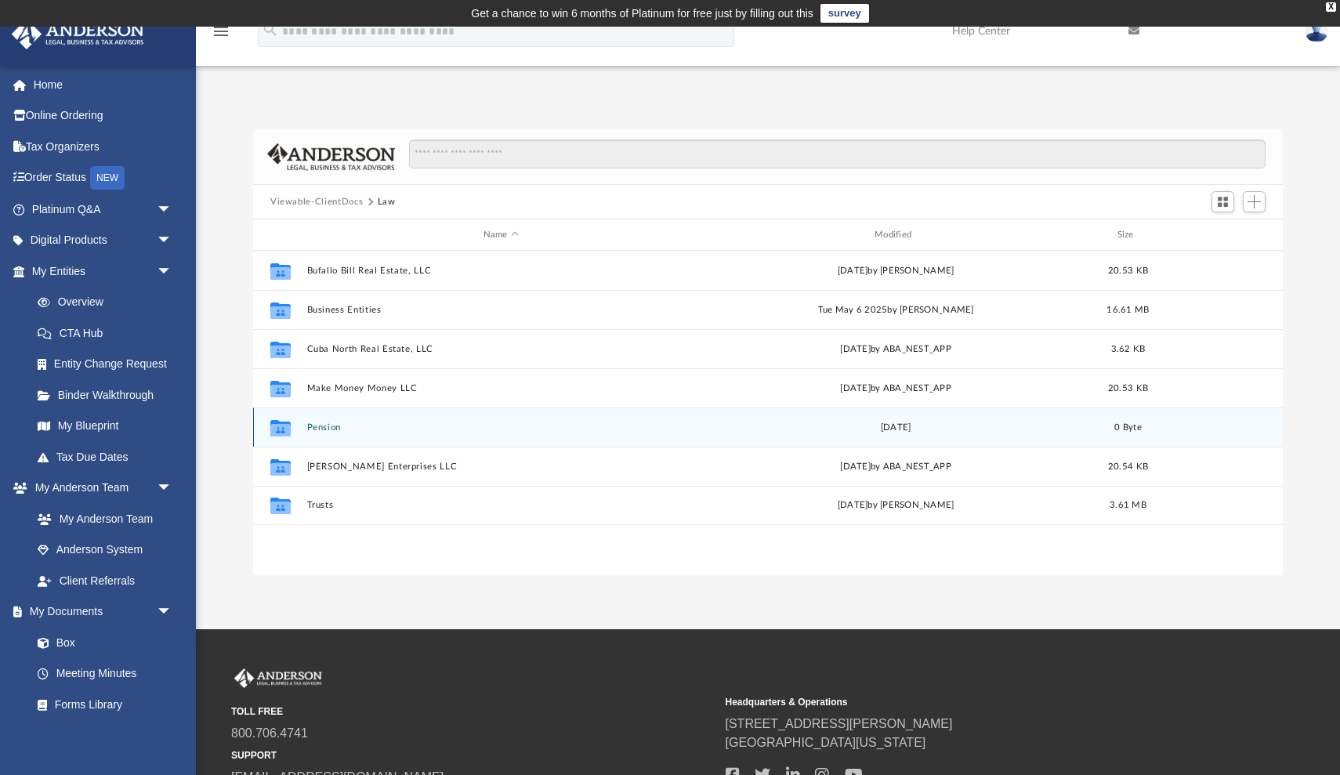
click at [325, 426] on button "Pension" at bounding box center [501, 428] width 388 height 10
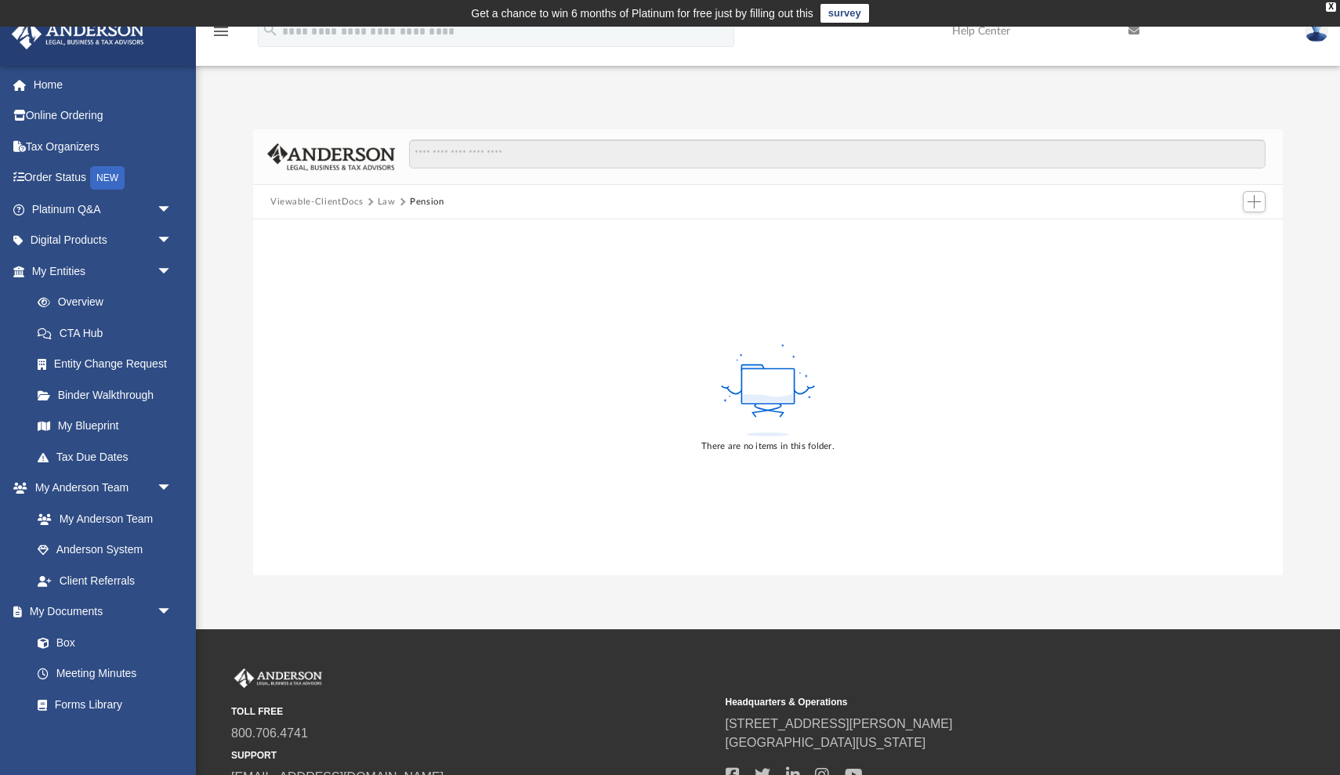
click at [386, 202] on button "Law" at bounding box center [387, 202] width 18 height 14
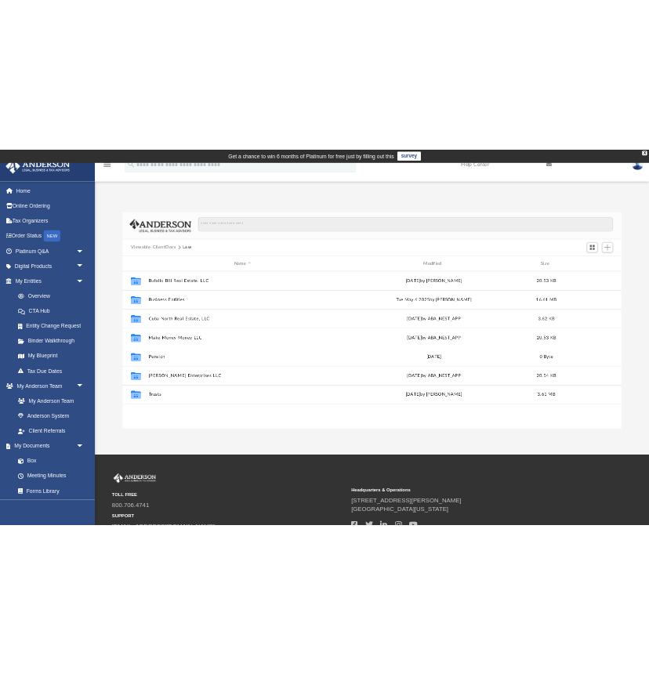
scroll to position [357, 1030]
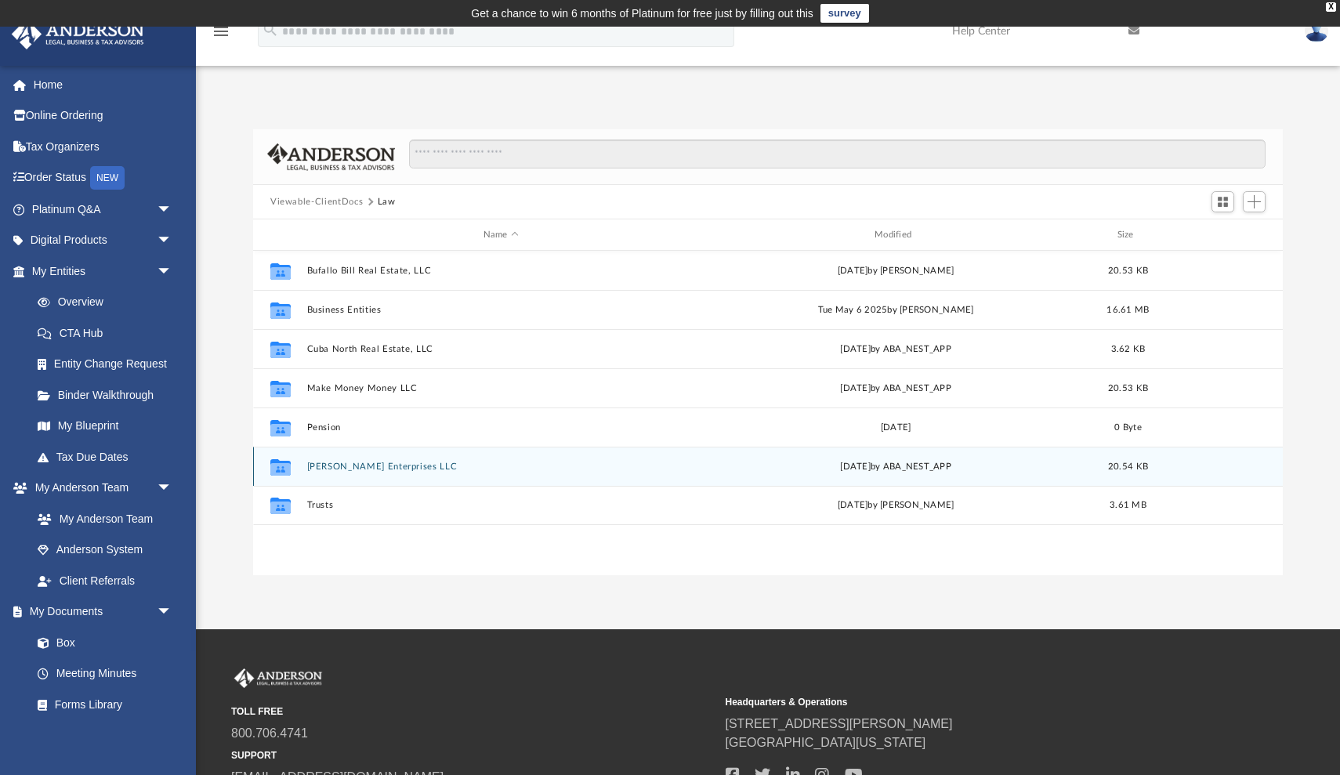
click at [354, 463] on button "Riedel Enterprises LLC" at bounding box center [501, 467] width 388 height 10
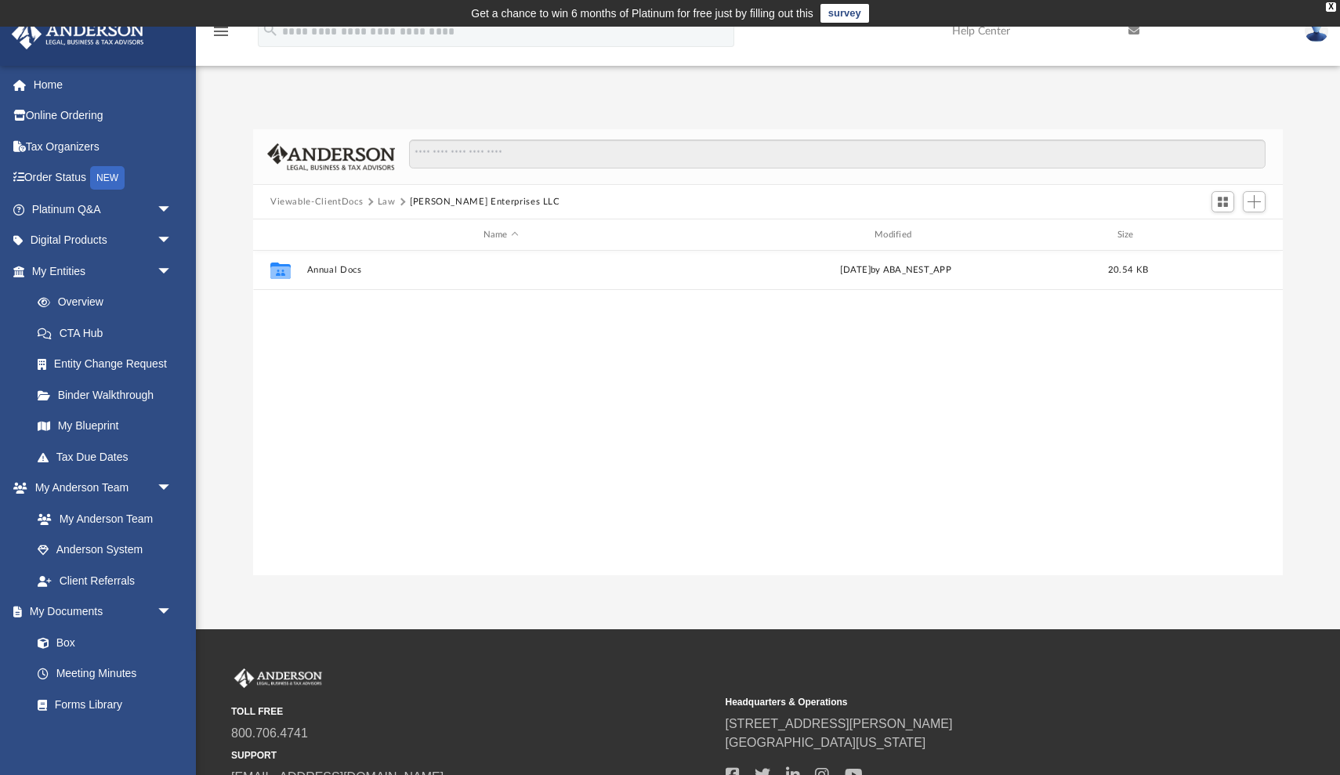
click at [383, 199] on button "Law" at bounding box center [387, 202] width 18 height 14
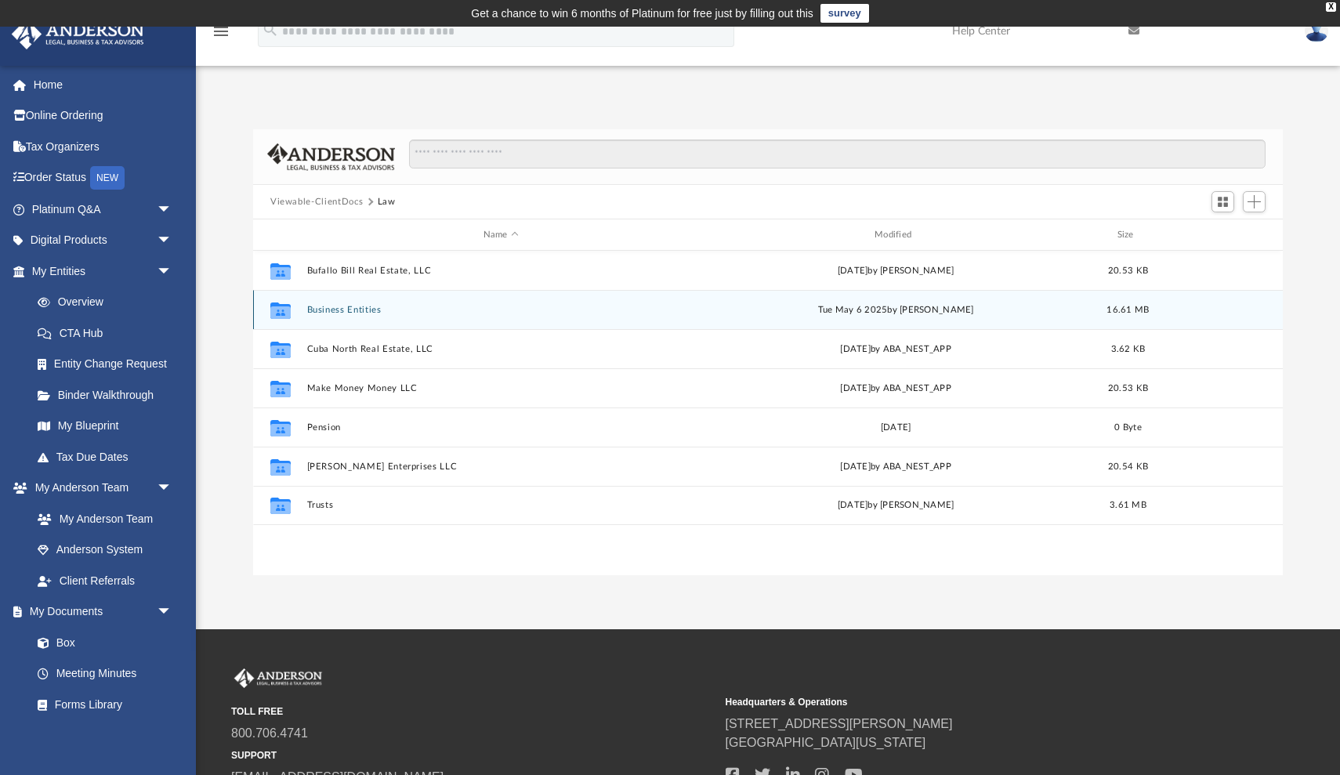
click at [326, 313] on button "Business Entities" at bounding box center [501, 310] width 388 height 10
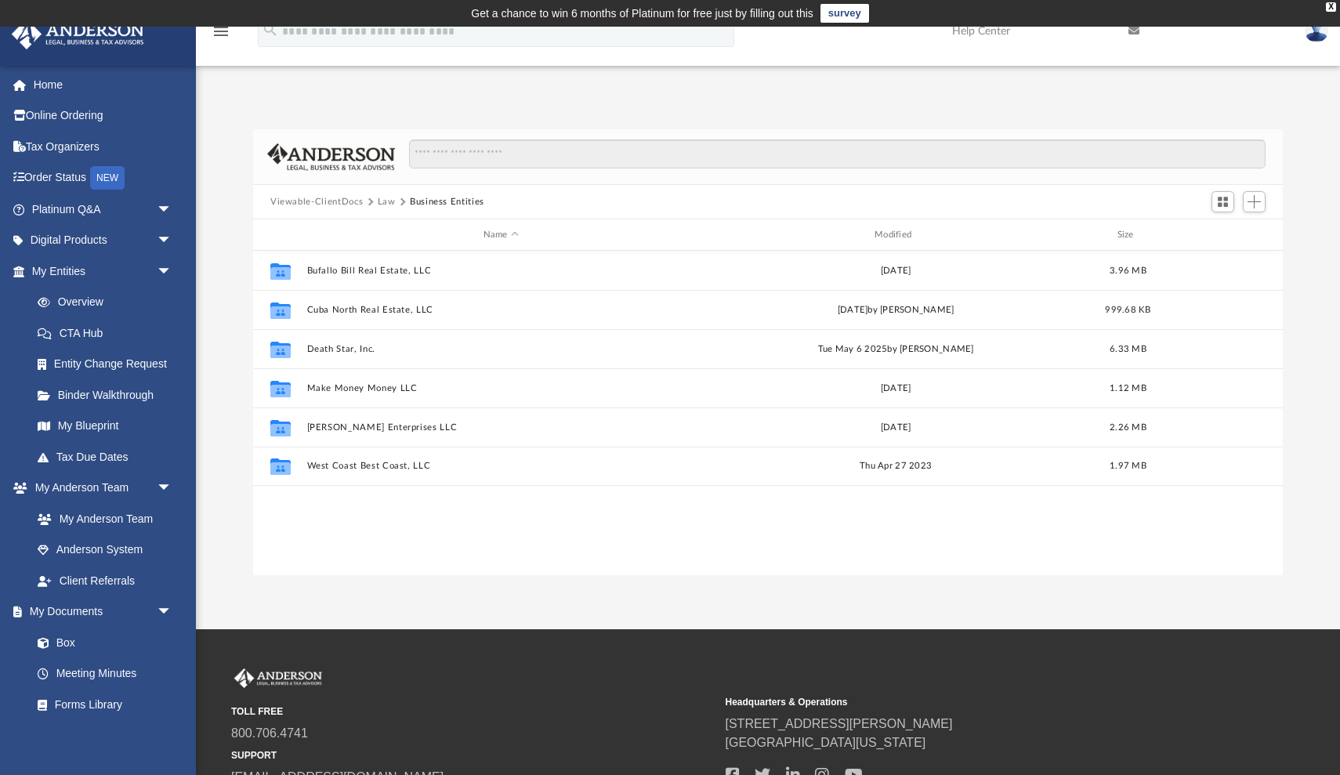
click at [382, 198] on button "Law" at bounding box center [387, 202] width 18 height 14
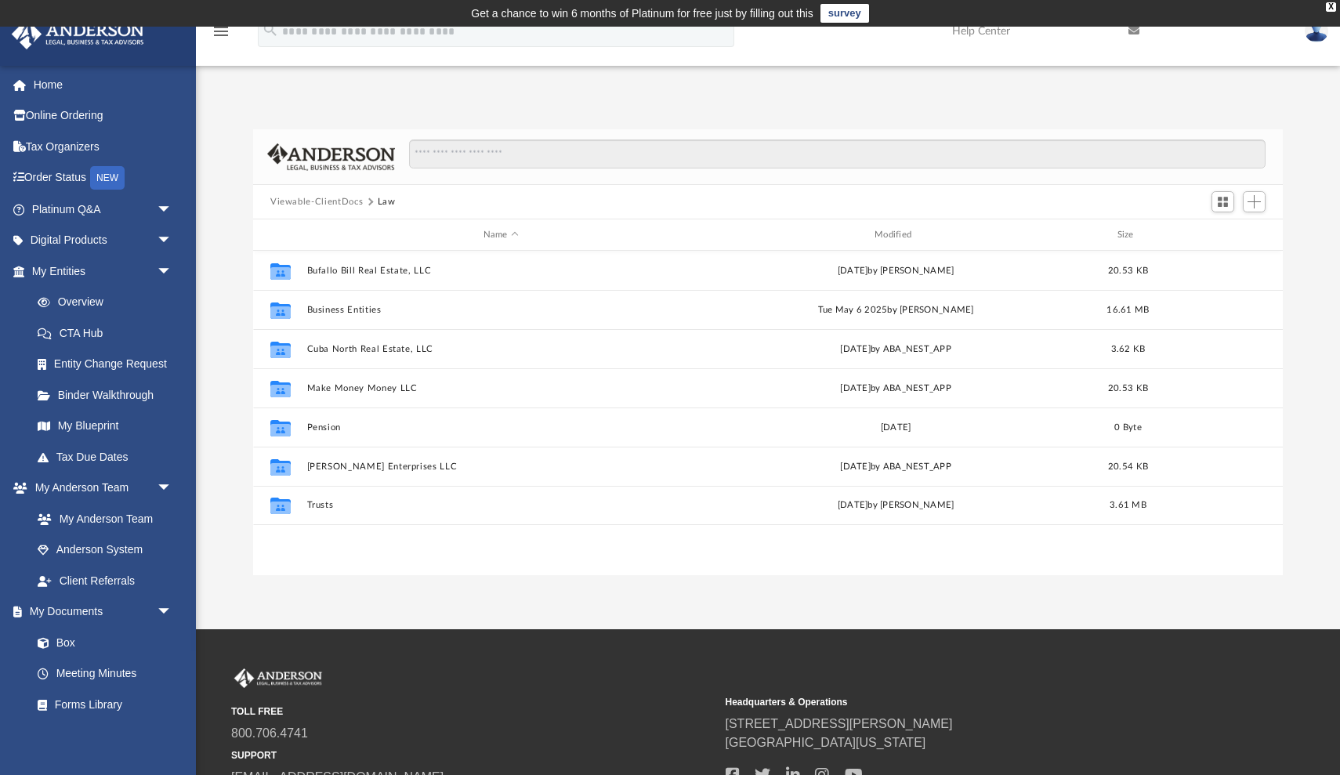
click at [348, 201] on button "Viewable-ClientDocs" at bounding box center [316, 202] width 92 height 14
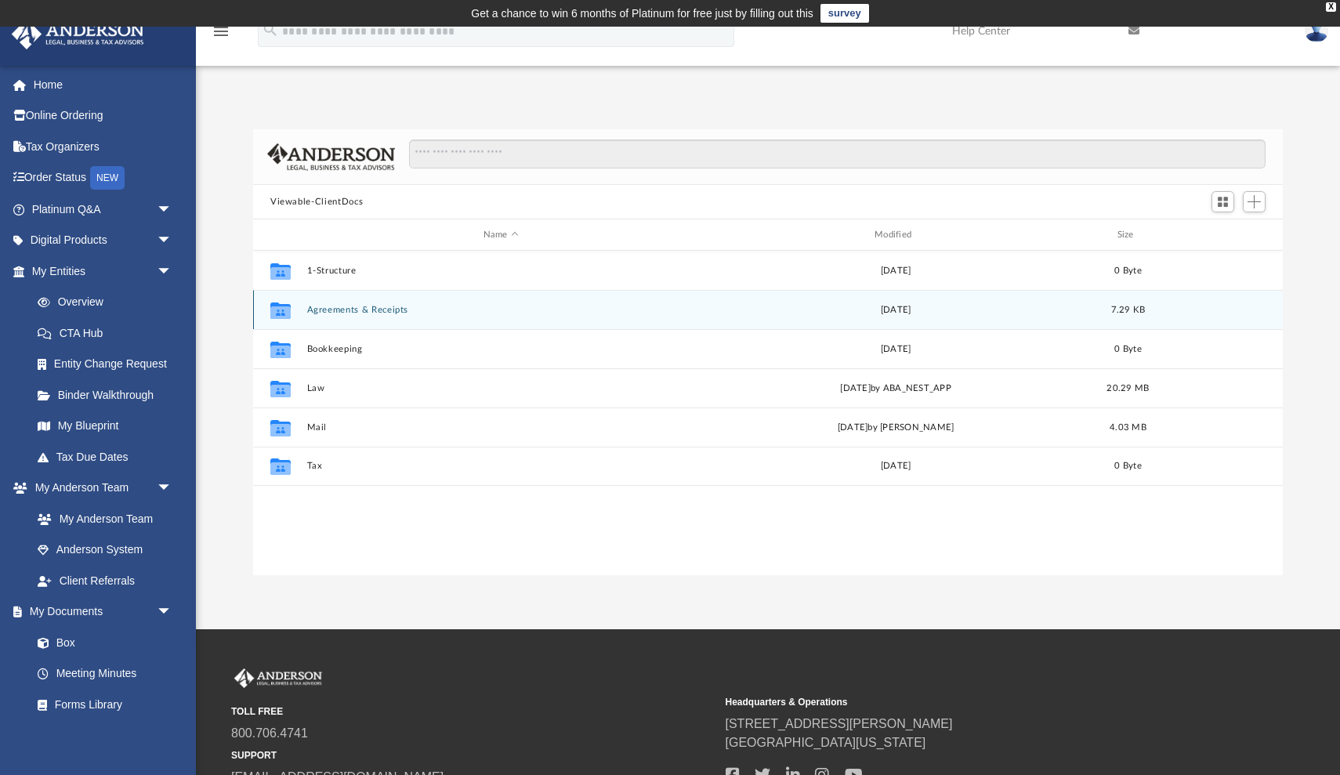
click at [345, 311] on button "Agreements & Receipts" at bounding box center [501, 310] width 388 height 10
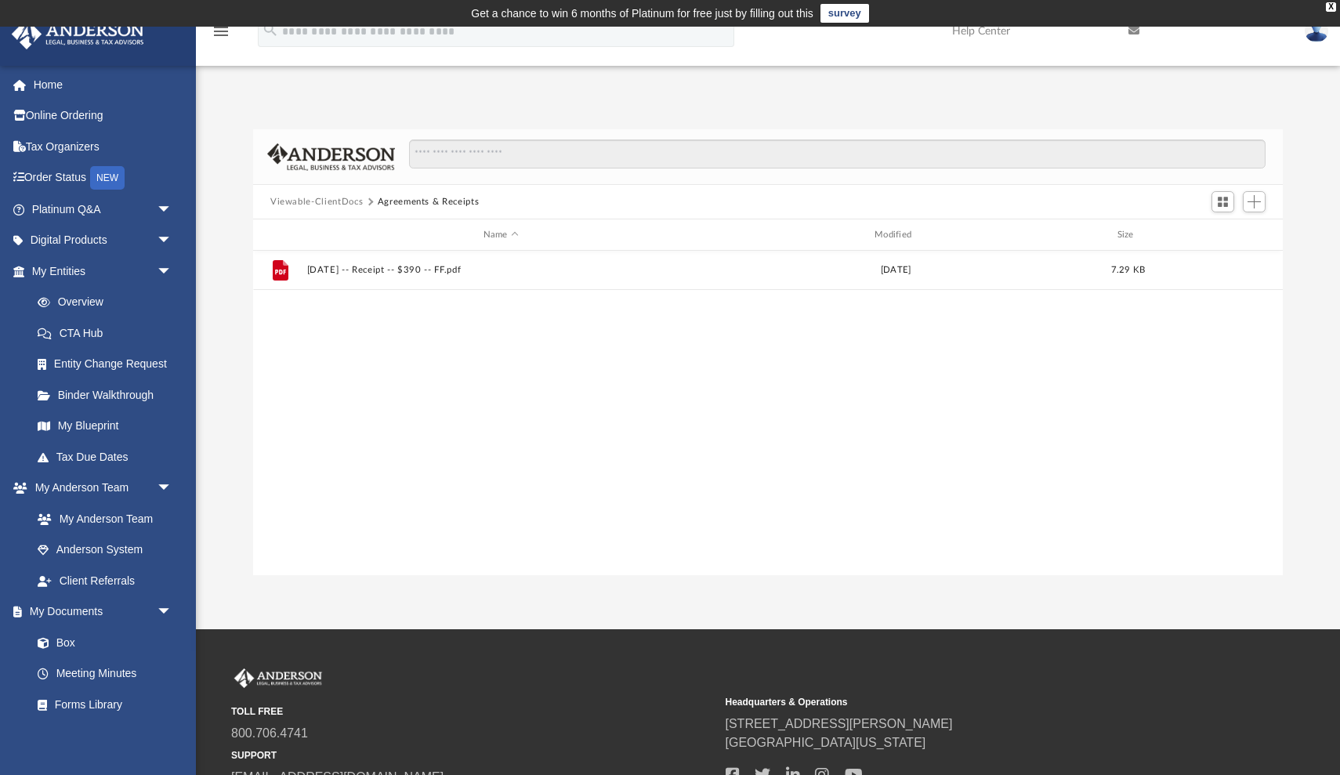
click at [346, 200] on button "Viewable-ClientDocs" at bounding box center [316, 202] width 92 height 14
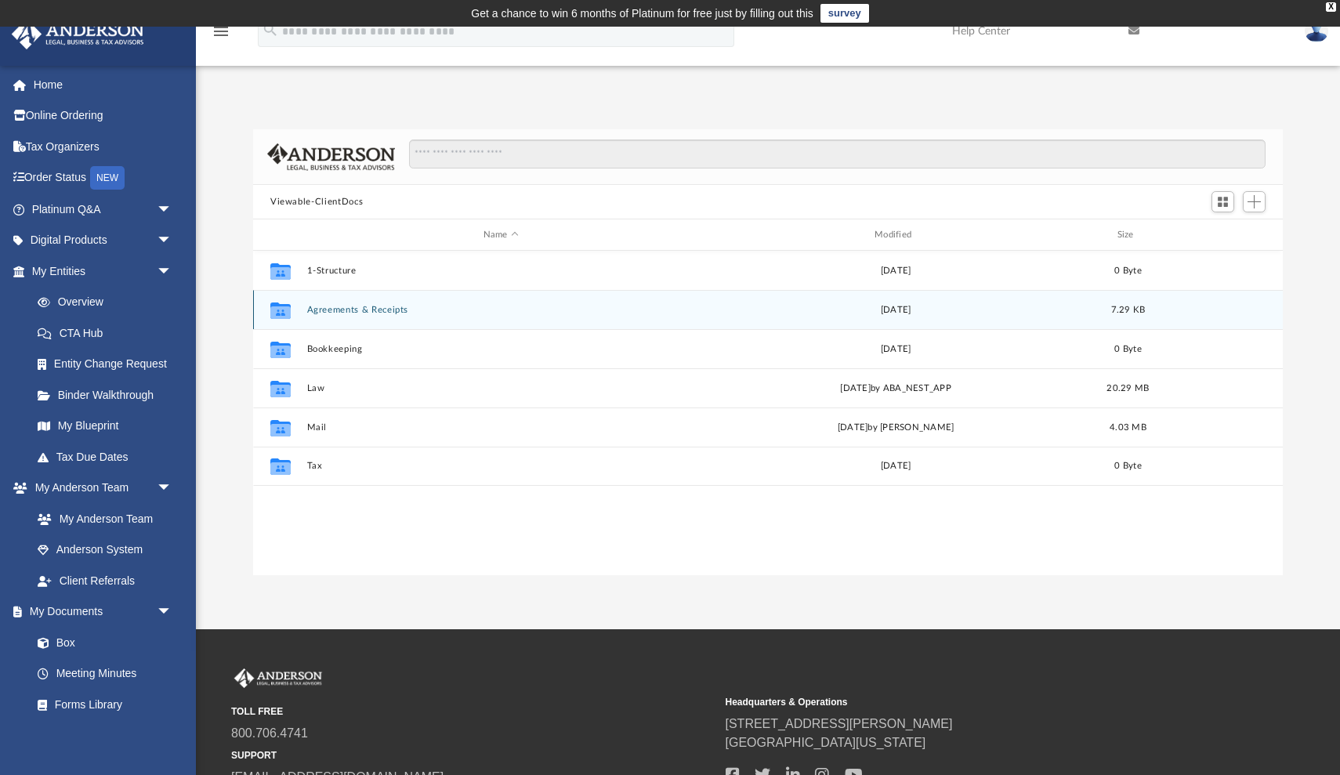
click at [343, 312] on button "Agreements & Receipts" at bounding box center [501, 310] width 388 height 10
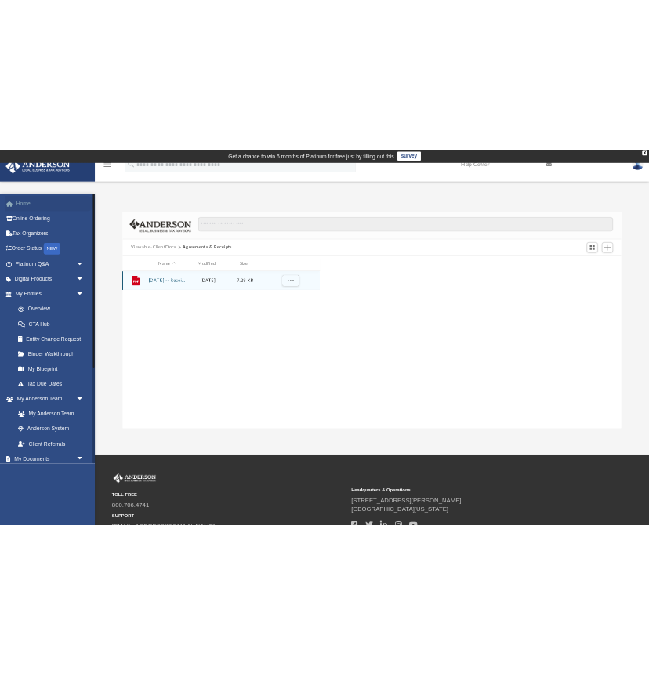
scroll to position [357, 408]
